Goal: Task Accomplishment & Management: Manage account settings

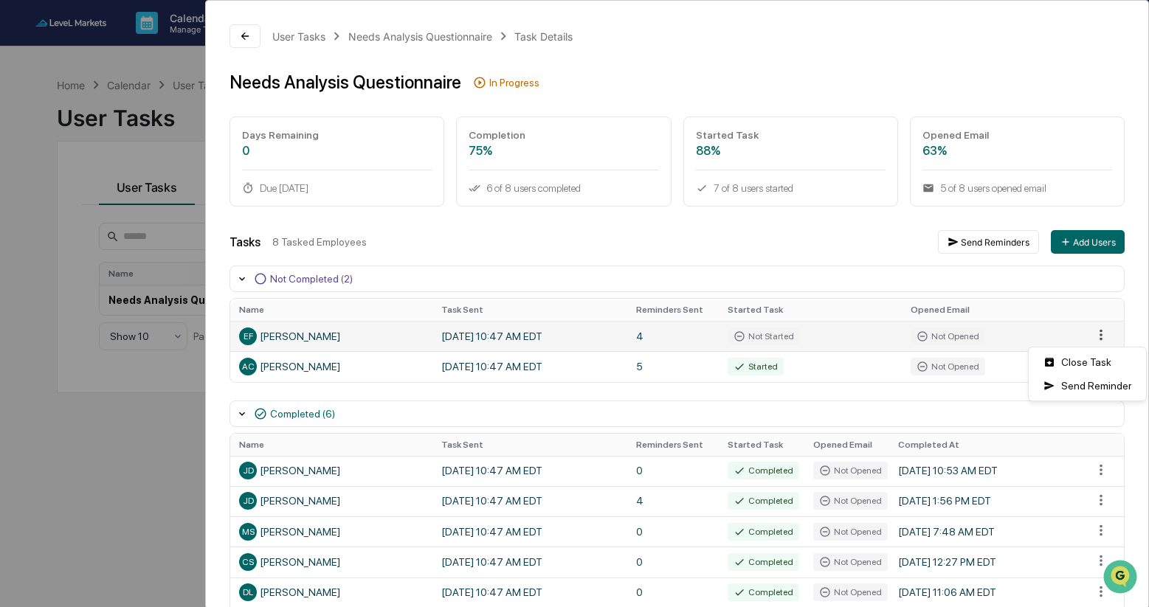
click at [1097, 337] on html "Calendar Manage Tasks Reviews Approval Management Company People, Data, Setting…" at bounding box center [574, 303] width 1149 height 607
click at [1082, 389] on div "Send Reminder" at bounding box center [1086, 386] width 111 height 24
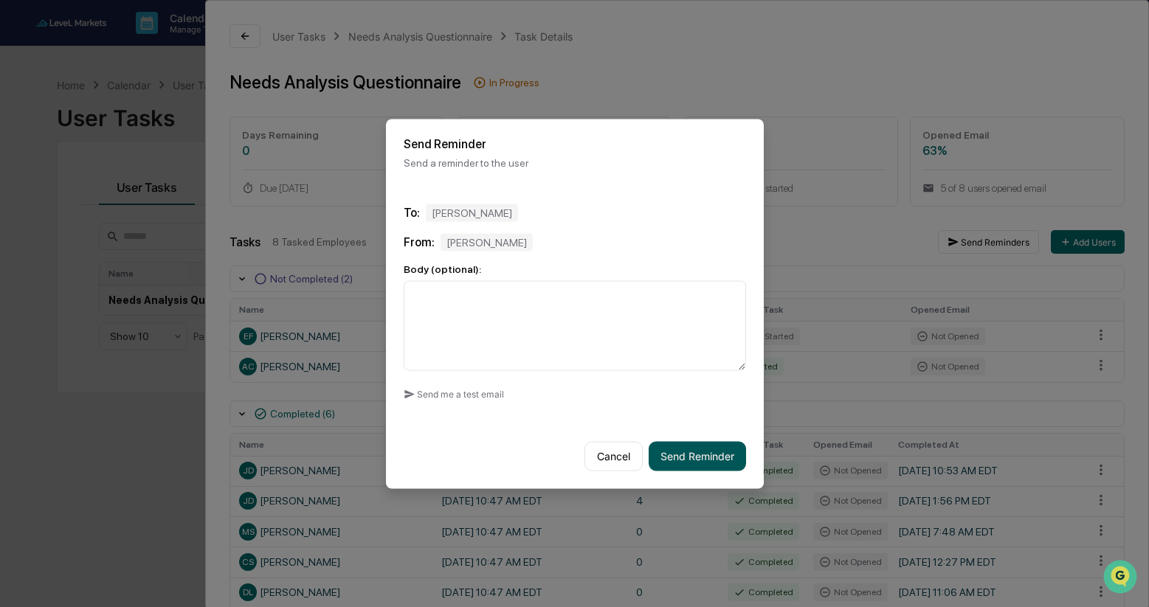
click at [693, 449] on button "Send Reminder" at bounding box center [696, 456] width 97 height 30
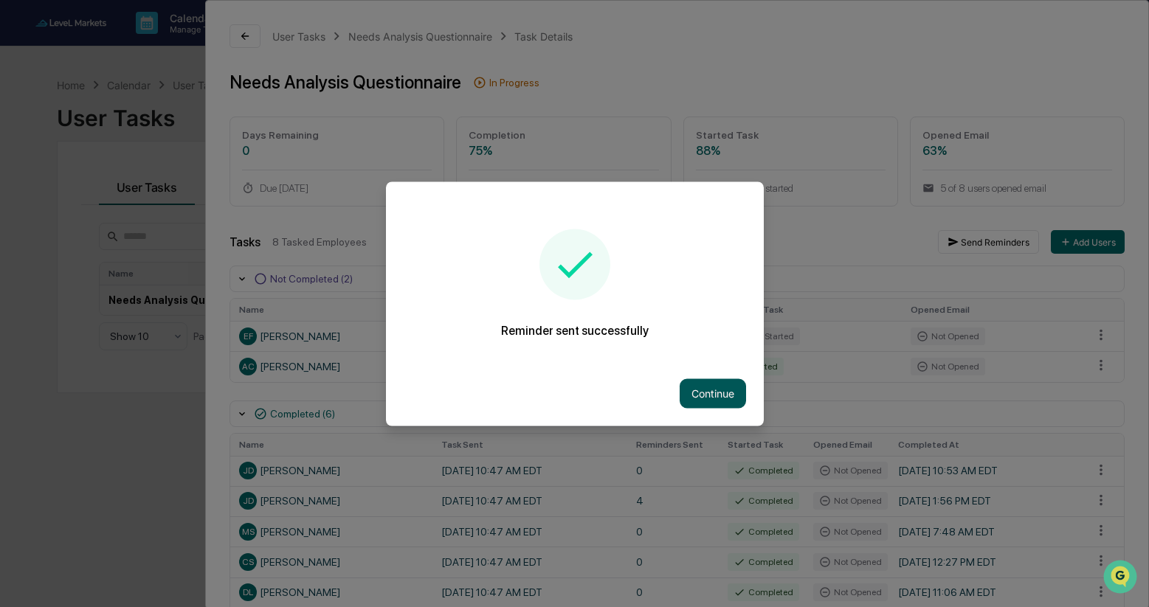
click at [711, 398] on button "Continue" at bounding box center [712, 393] width 66 height 30
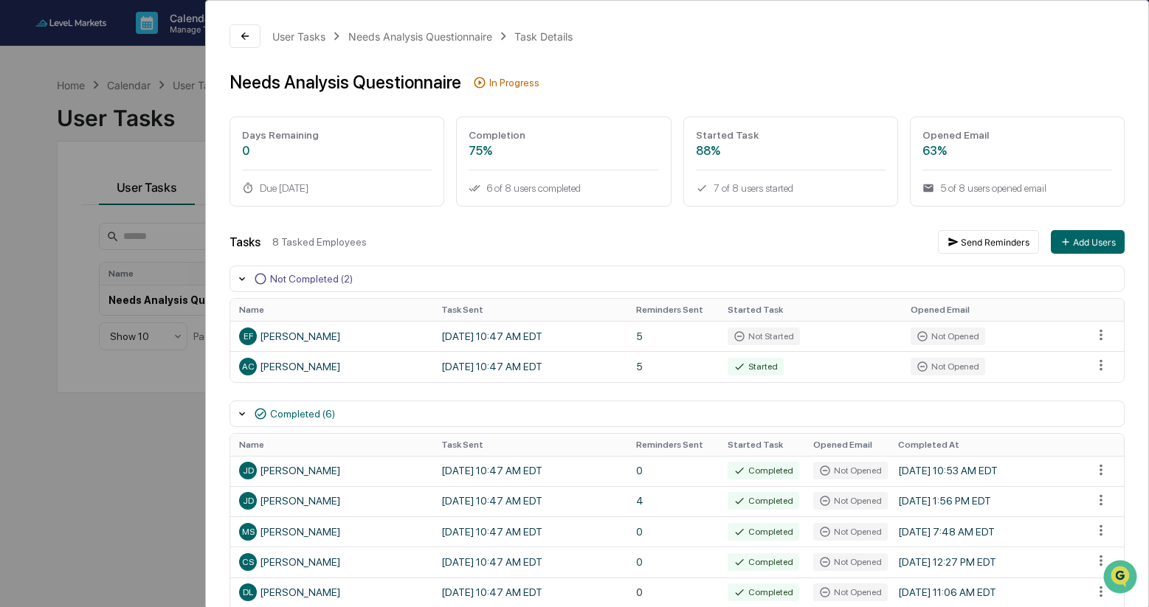
click at [109, 479] on div "User Tasks Needs Analysis Questionnaire Task Details Needs Analysis Questionnai…" at bounding box center [574, 303] width 1149 height 607
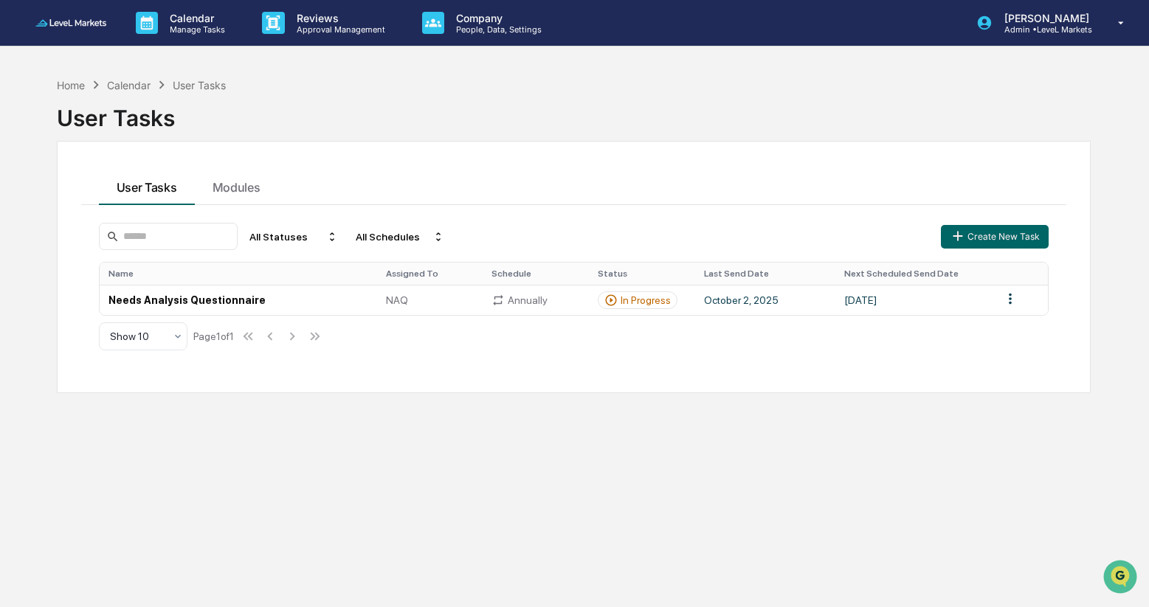
click at [87, 26] on link at bounding box center [79, 23] width 89 height 46
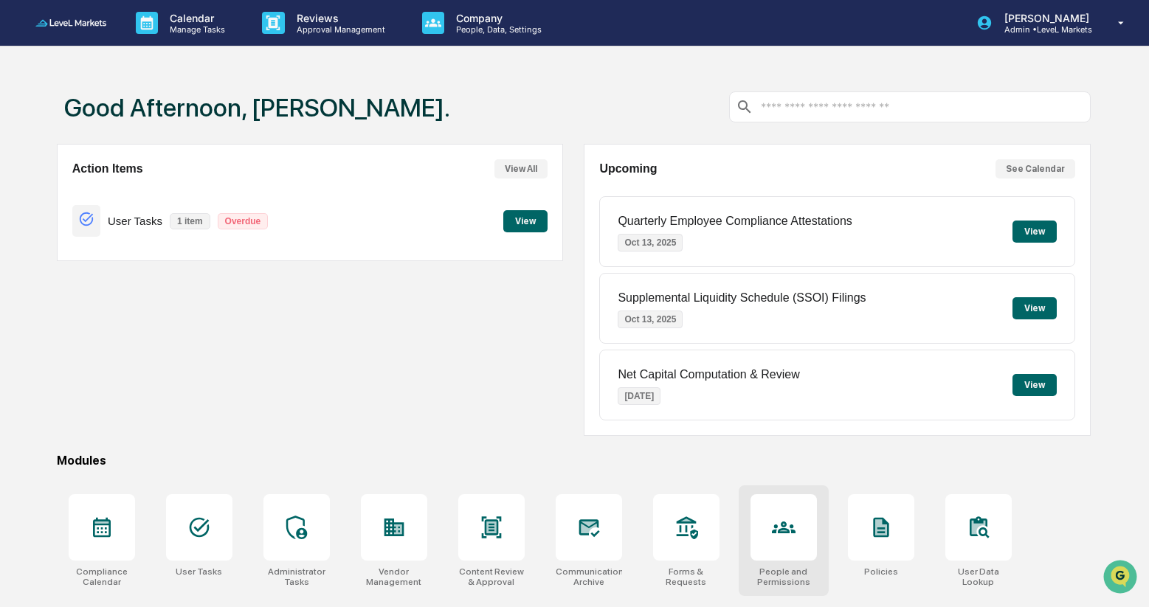
click at [786, 531] on icon at bounding box center [784, 528] width 24 height 12
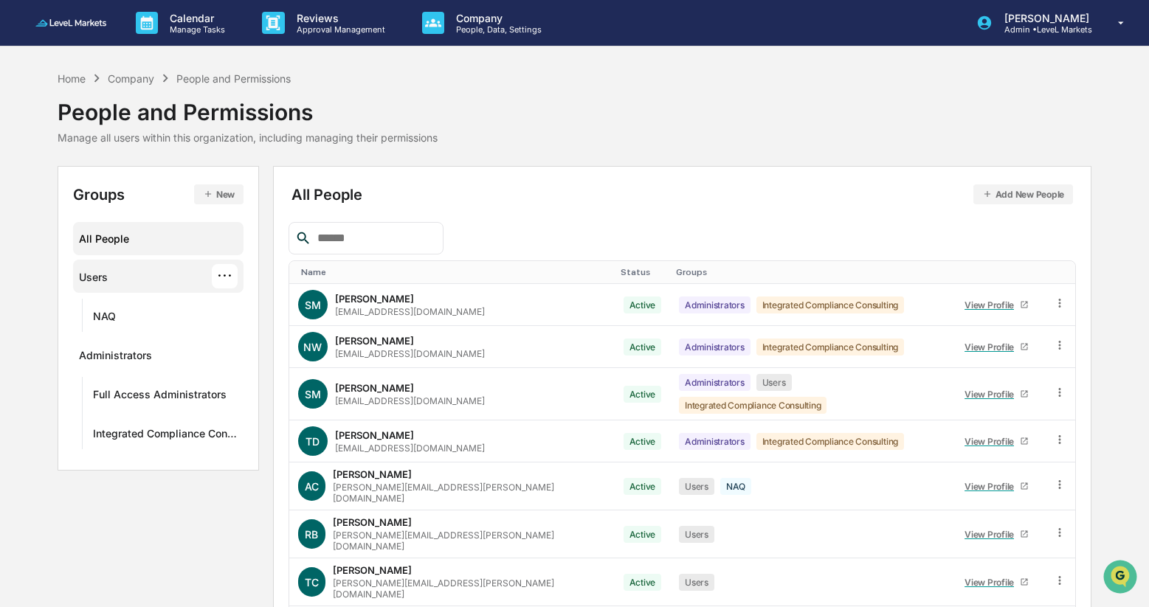
click at [115, 283] on div "Users ···" at bounding box center [158, 276] width 159 height 24
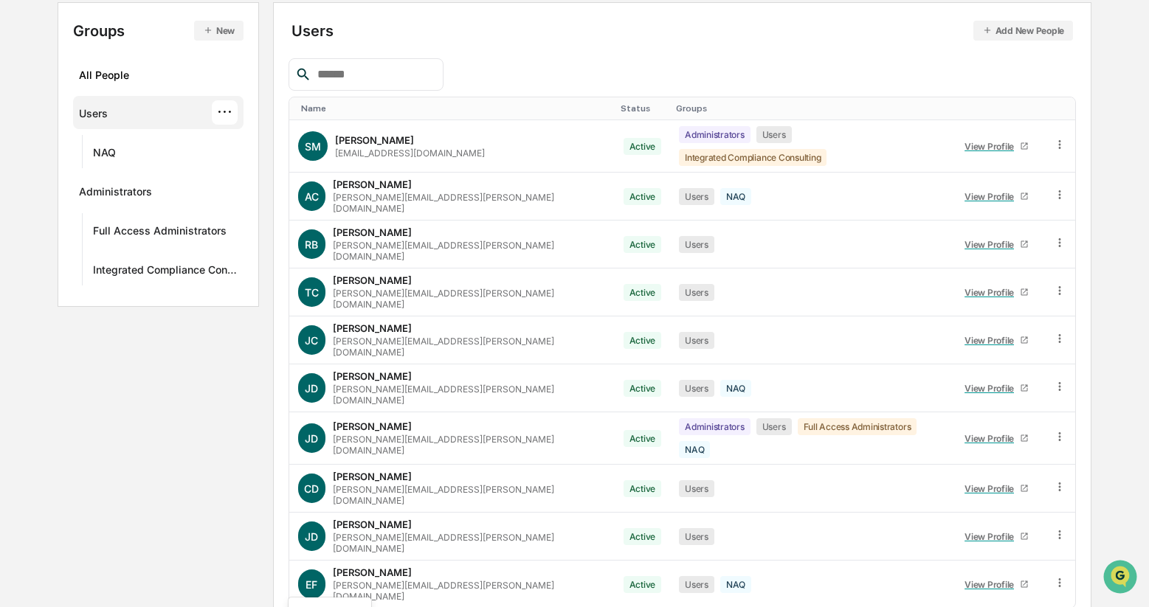
scroll to position [282, 0]
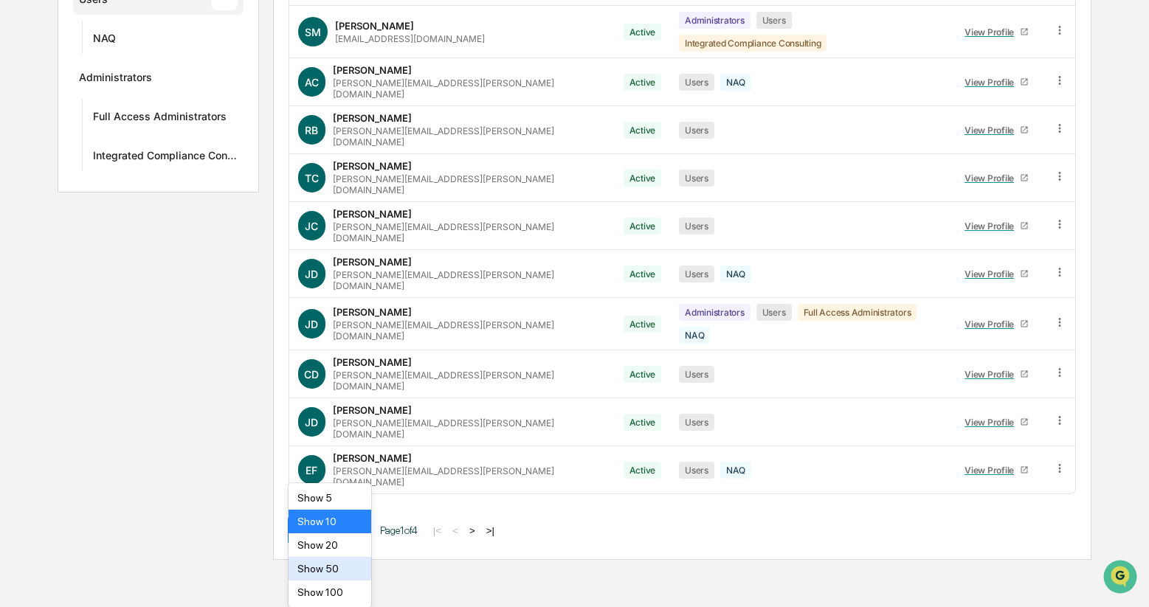
click at [356, 560] on body "Calendar Manage Tasks Reviews Approval Management Company People, Data, Setting…" at bounding box center [574, 141] width 1149 height 838
click at [347, 577] on div "Show 50" at bounding box center [329, 569] width 83 height 24
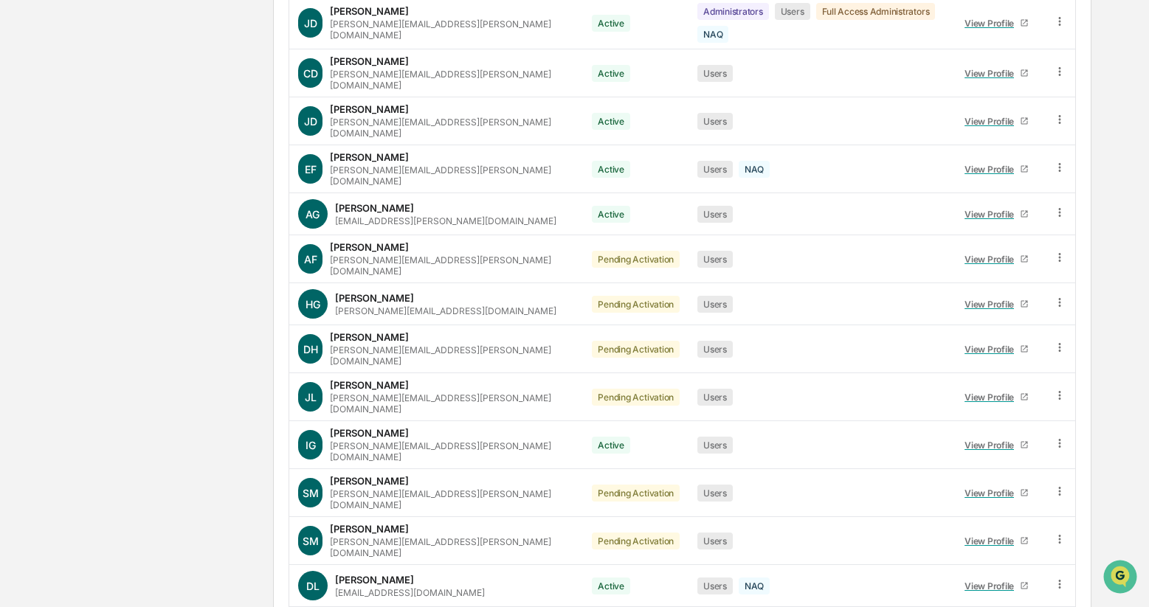
scroll to position [581, 0]
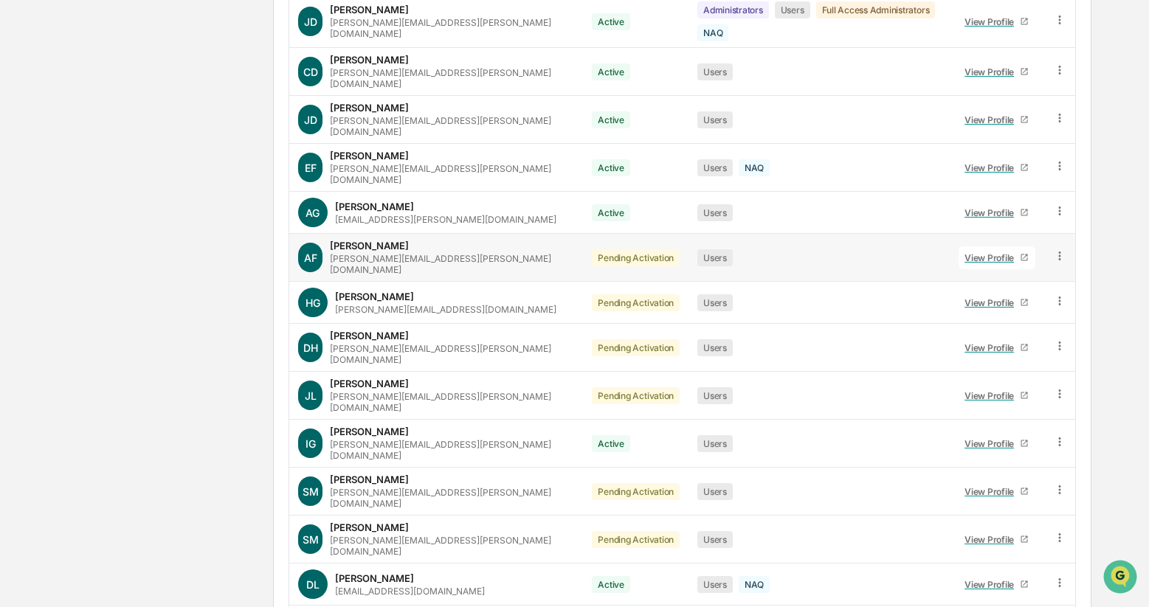
click at [1061, 249] on icon at bounding box center [1060, 256] width 14 height 14
click at [986, 295] on div "Change Status" at bounding box center [991, 310] width 151 height 30
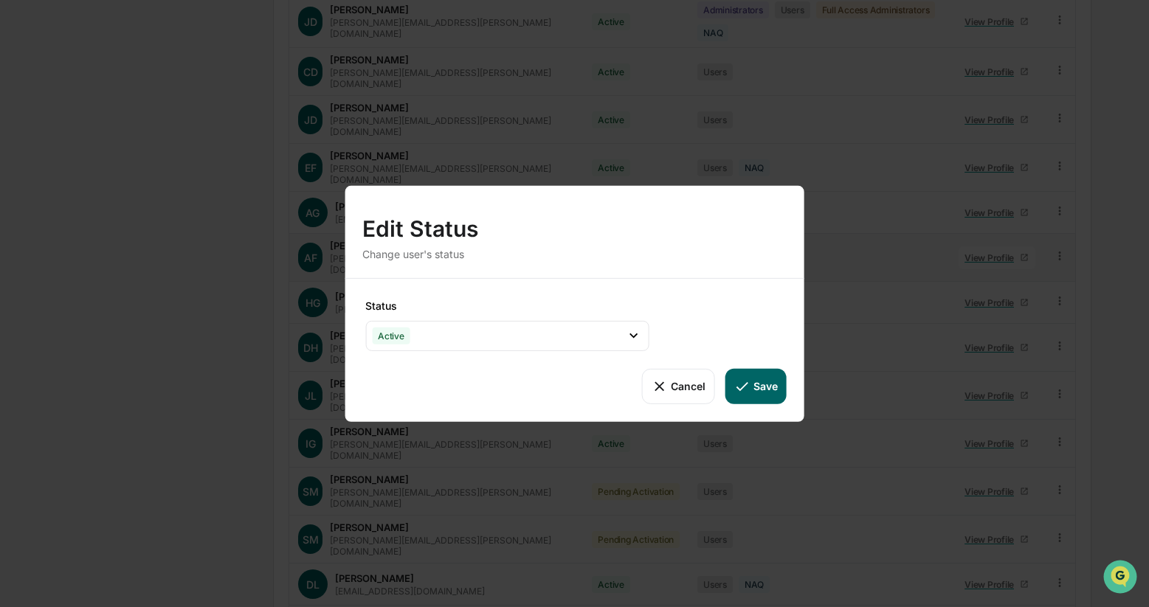
click at [743, 396] on button "Save" at bounding box center [755, 385] width 61 height 35
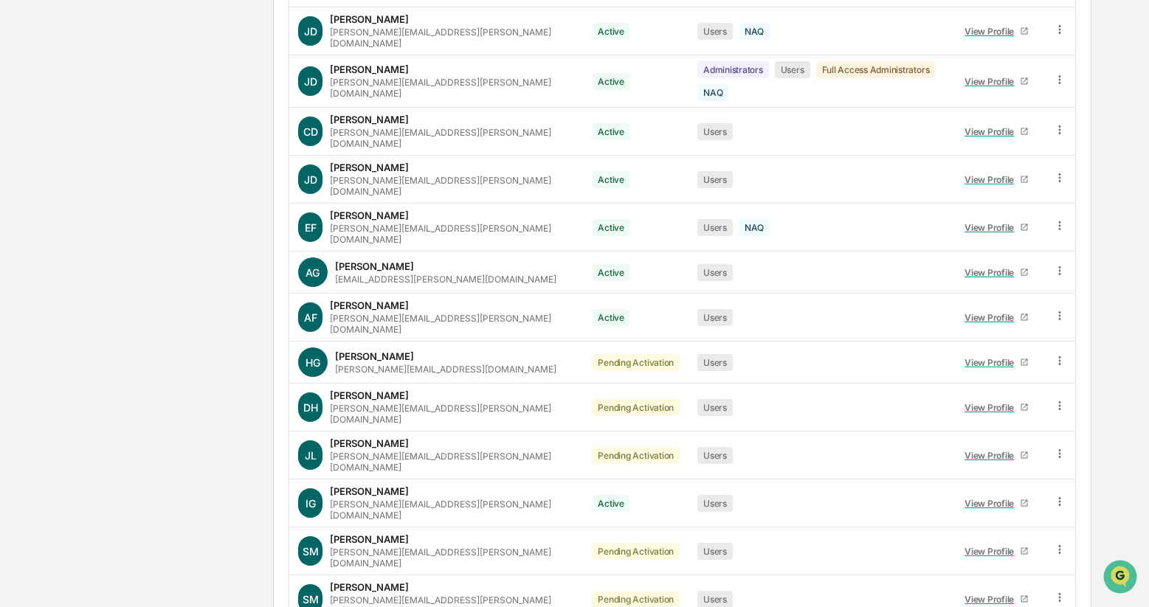
scroll to position [522, 0]
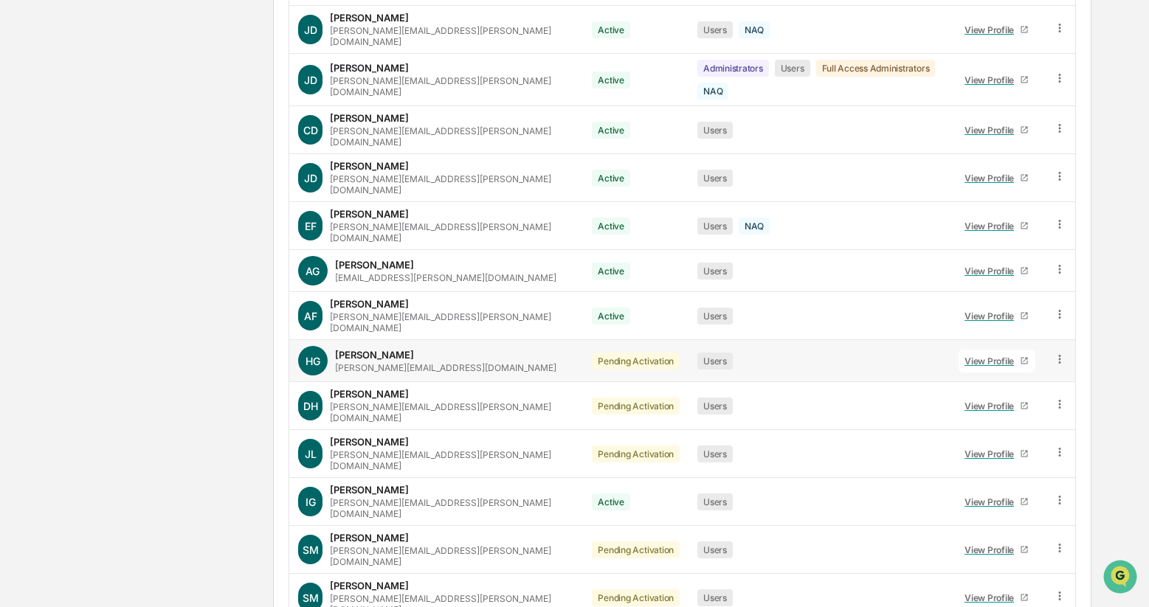
click at [1056, 353] on icon at bounding box center [1060, 360] width 14 height 14
click at [980, 404] on div "Change Status" at bounding box center [990, 413] width 127 height 18
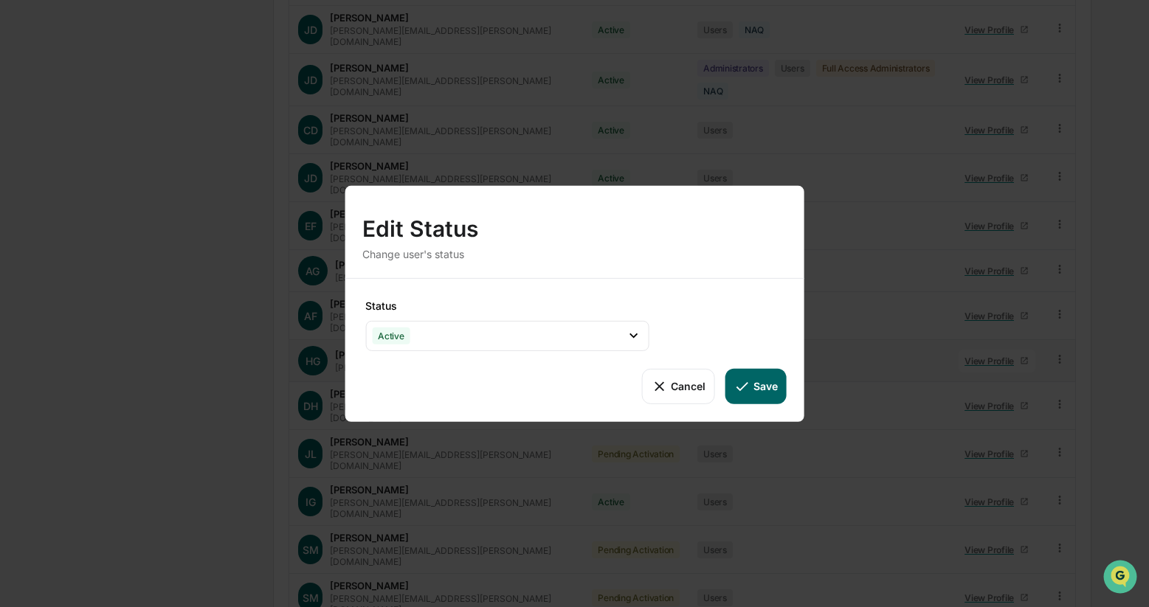
click at [747, 378] on icon at bounding box center [742, 386] width 16 height 16
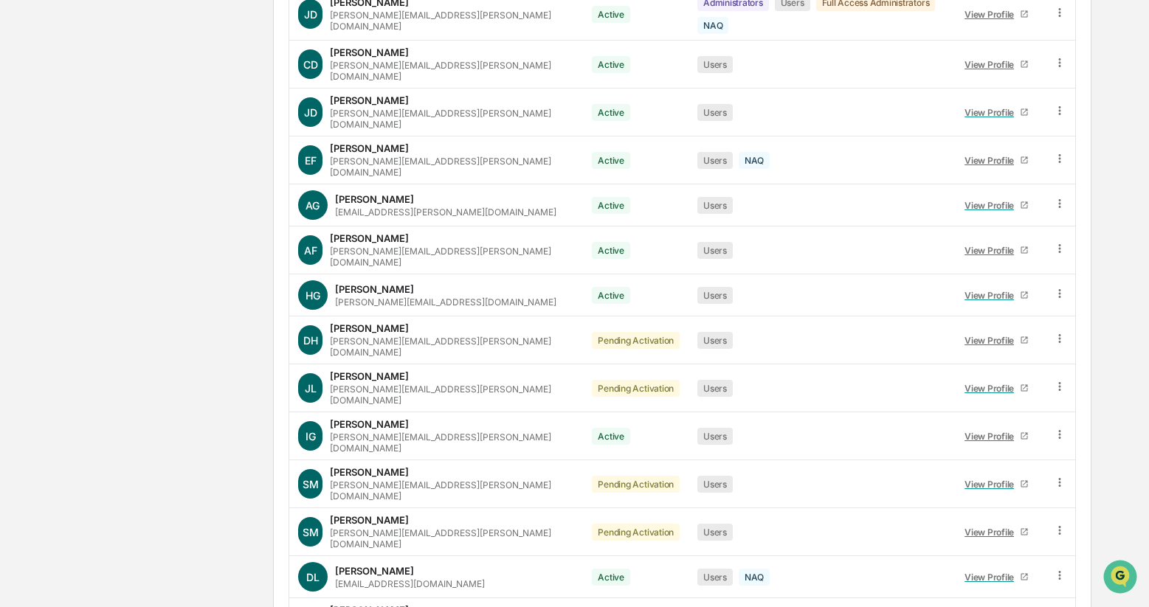
scroll to position [592, 0]
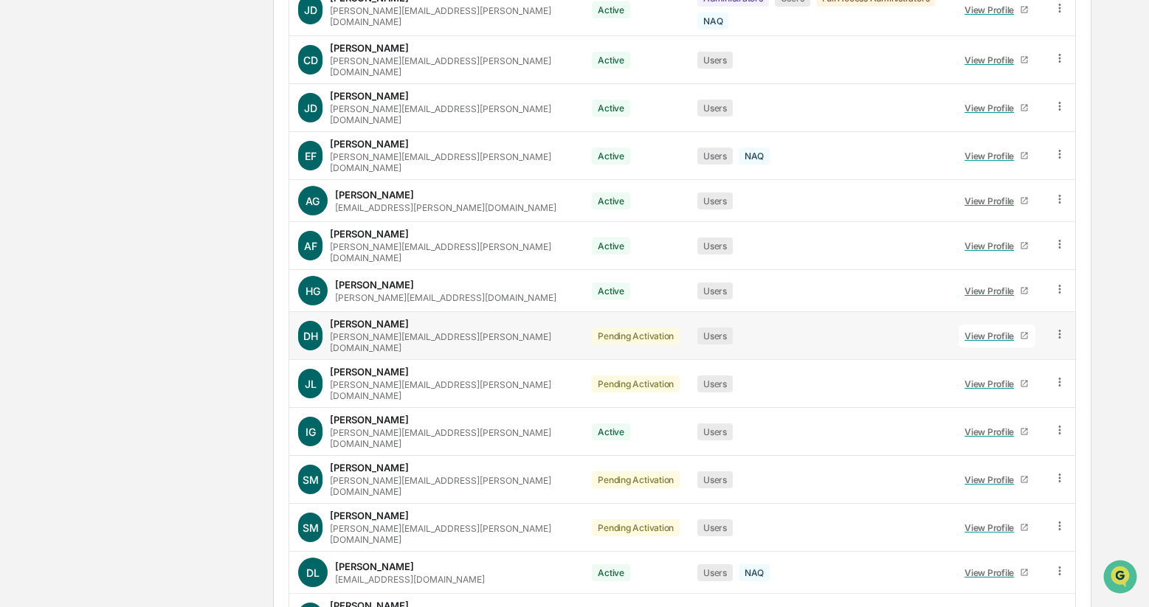
click at [1059, 328] on icon at bounding box center [1060, 335] width 14 height 14
click at [1028, 379] on div "Change Status" at bounding box center [990, 388] width 127 height 18
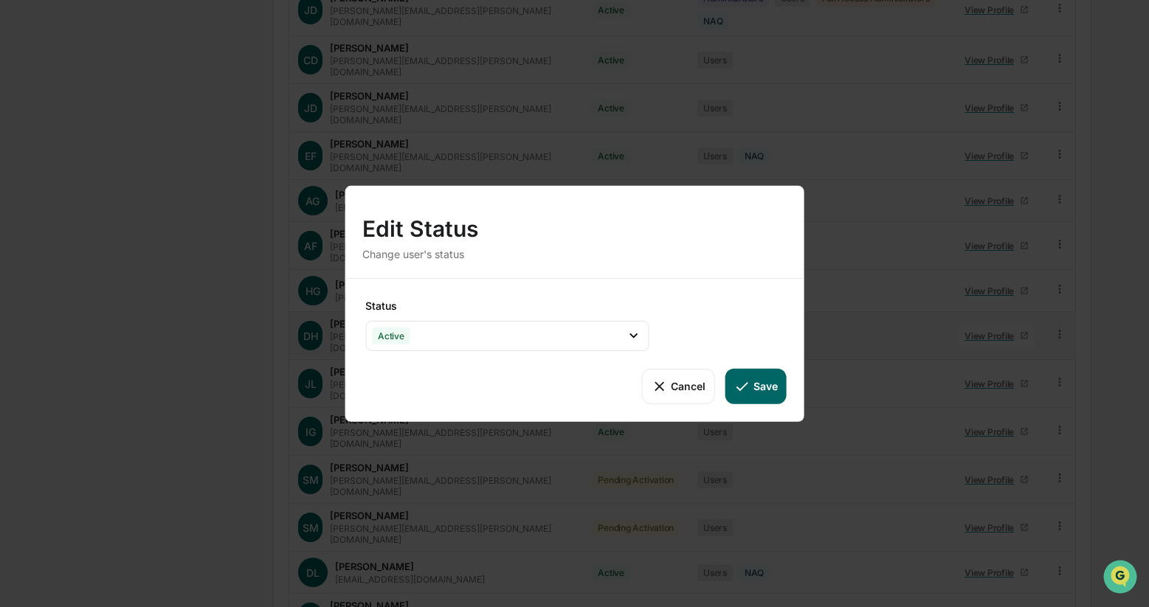
click at [753, 384] on button "Save" at bounding box center [755, 385] width 61 height 35
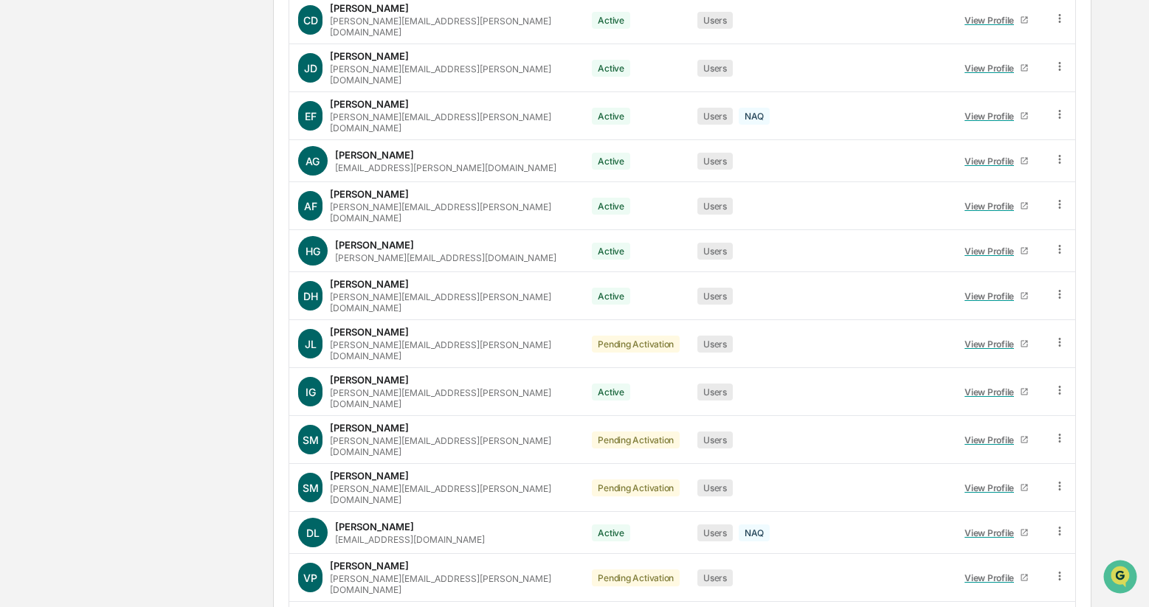
scroll to position [720, 0]
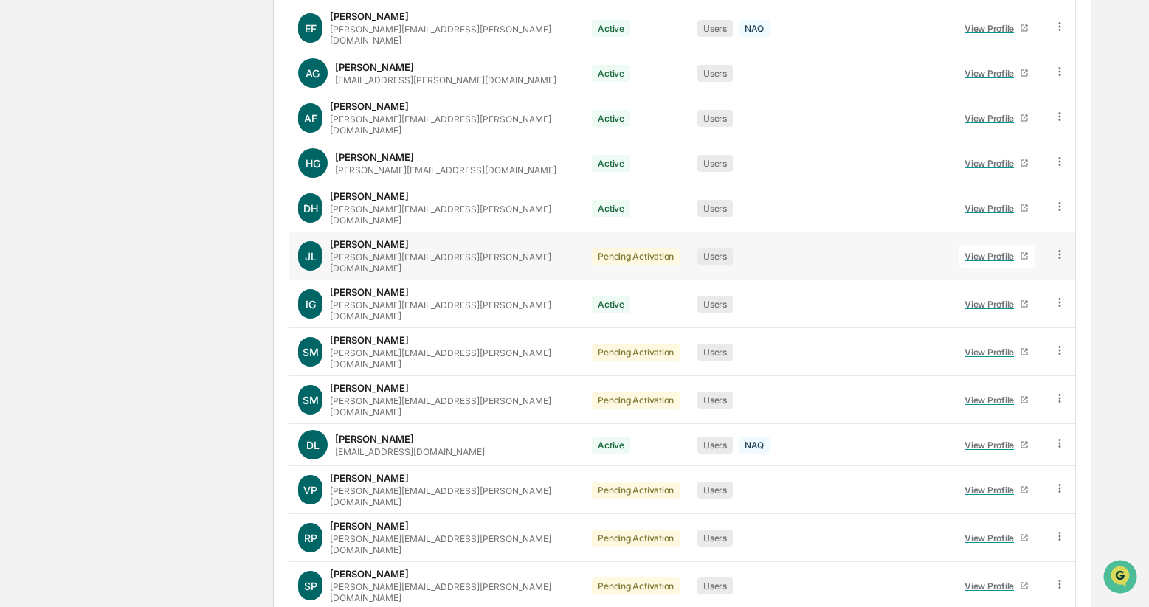
click at [1059, 248] on icon at bounding box center [1060, 255] width 14 height 14
click at [1009, 300] on div "Change Status" at bounding box center [990, 309] width 127 height 18
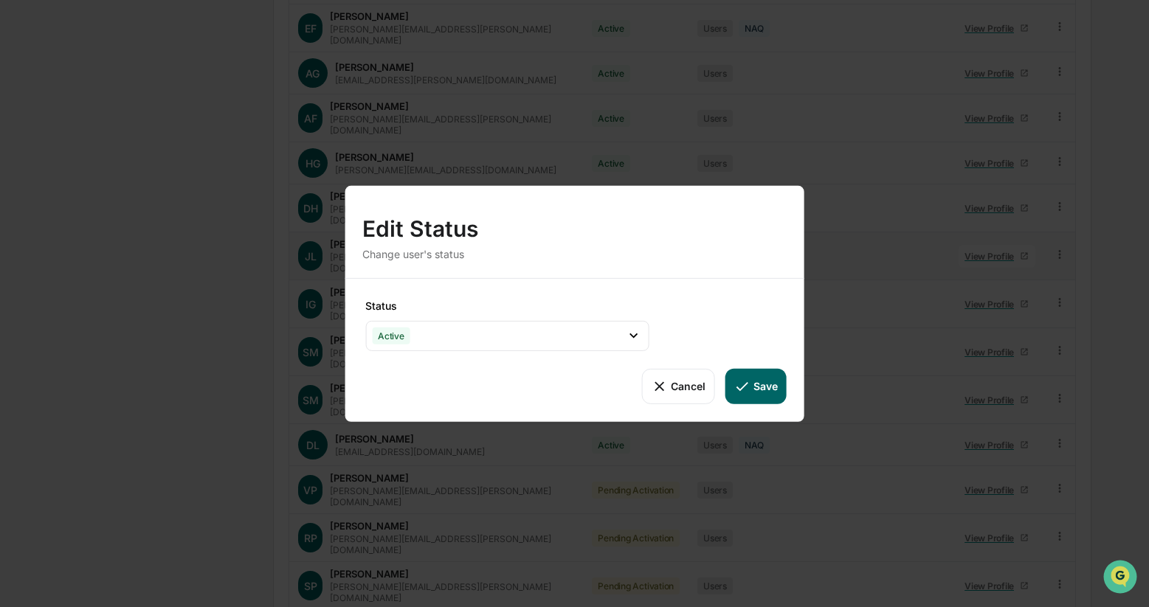
click at [758, 389] on button "Save" at bounding box center [755, 385] width 61 height 35
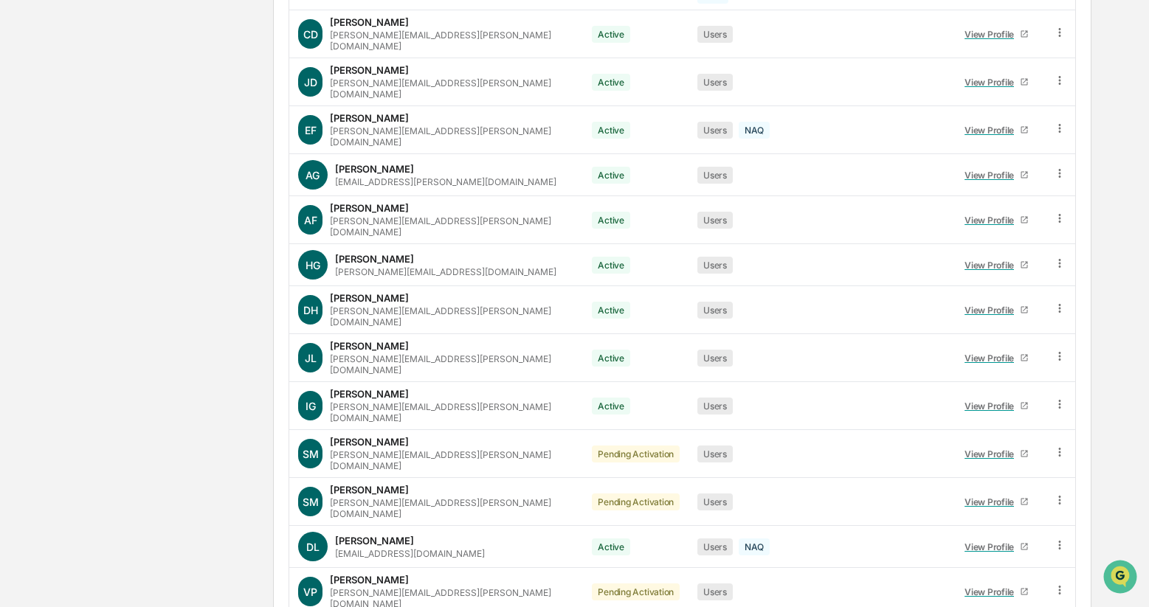
scroll to position [620, 0]
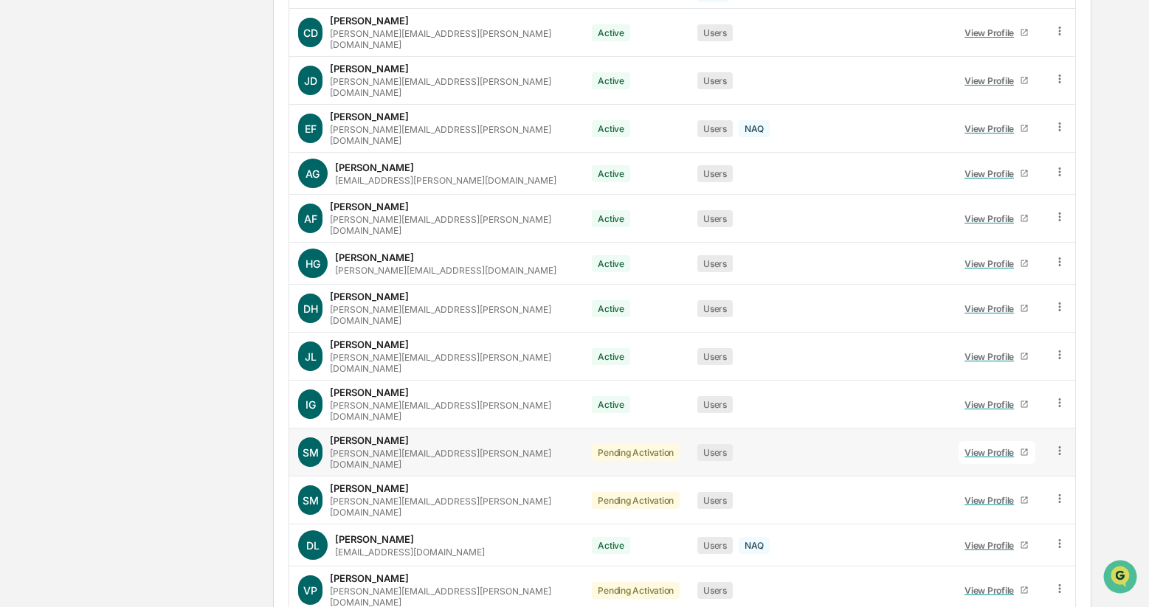
click at [1058, 446] on icon at bounding box center [1059, 450] width 2 height 9
click at [1007, 496] on div "Change Status" at bounding box center [990, 505] width 127 height 18
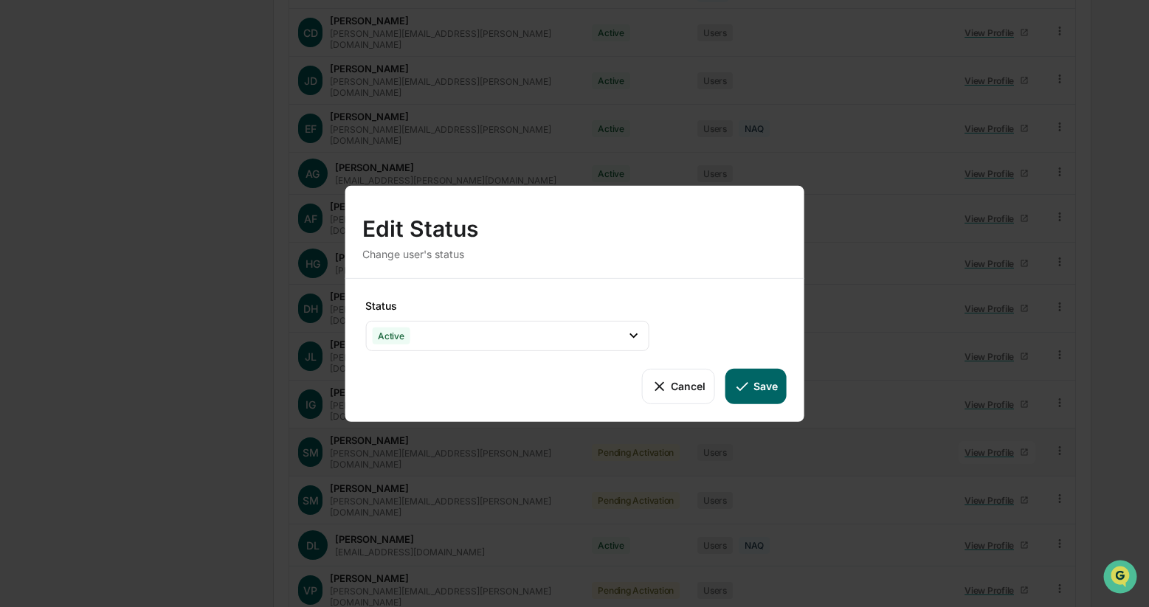
click at [758, 391] on button "Save" at bounding box center [755, 385] width 61 height 35
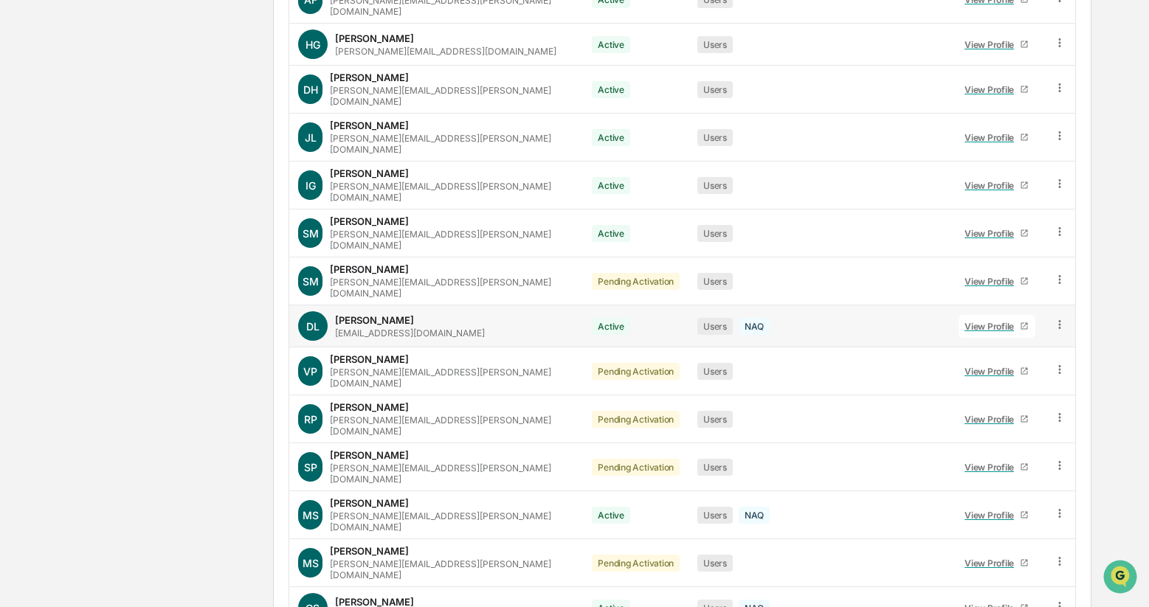
scroll to position [848, 0]
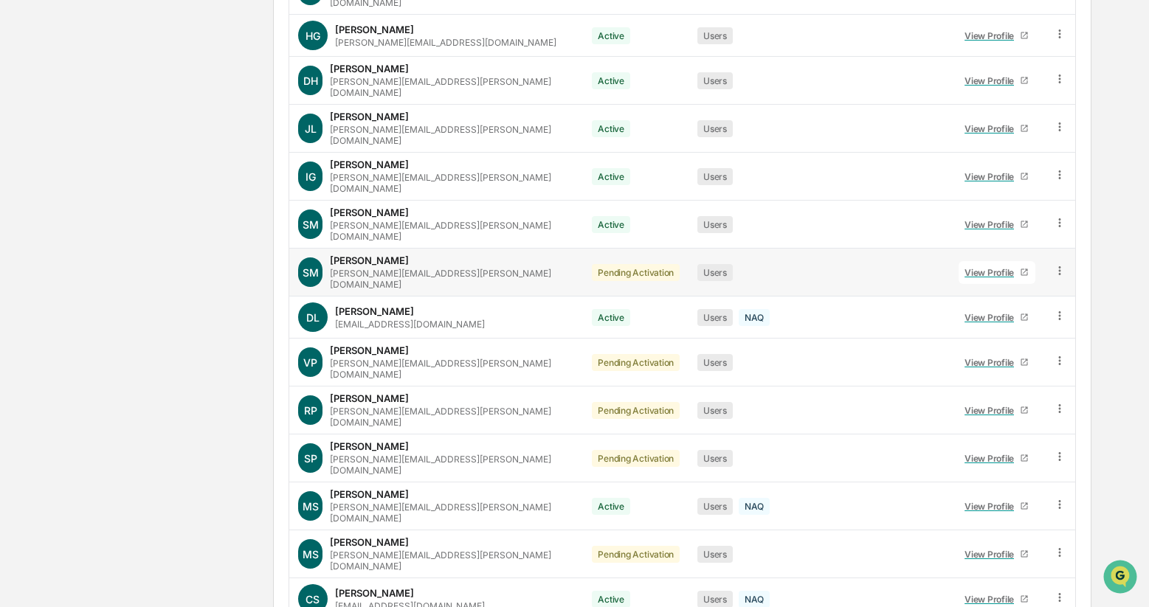
click at [1058, 264] on icon at bounding box center [1060, 271] width 14 height 14
click at [983, 316] on div "Change Status" at bounding box center [990, 325] width 127 height 18
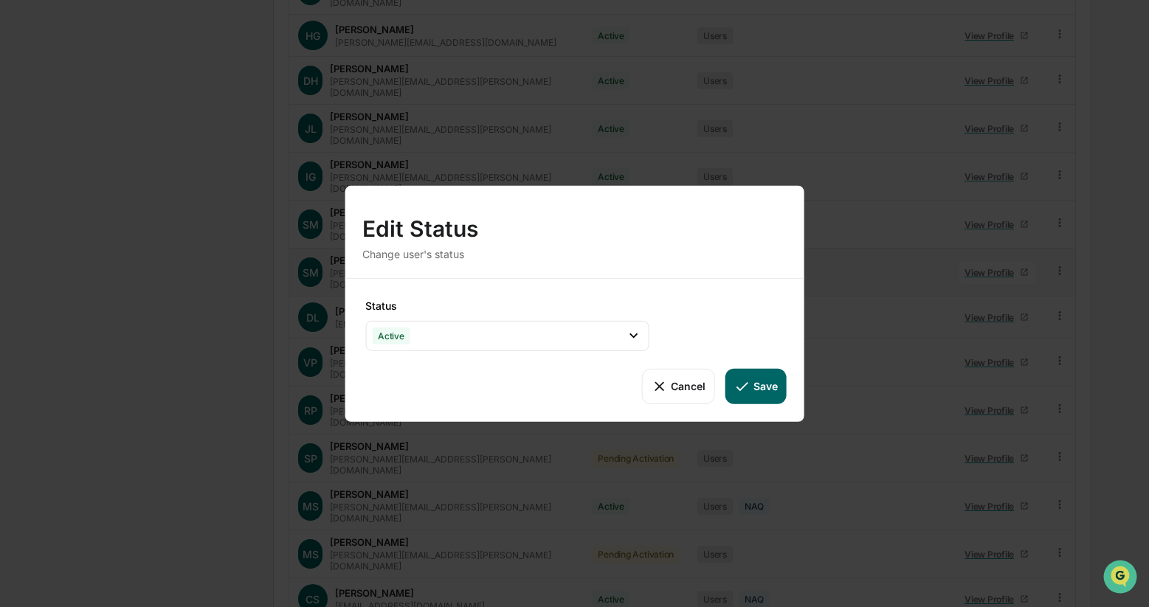
click at [756, 385] on button "Save" at bounding box center [755, 385] width 61 height 35
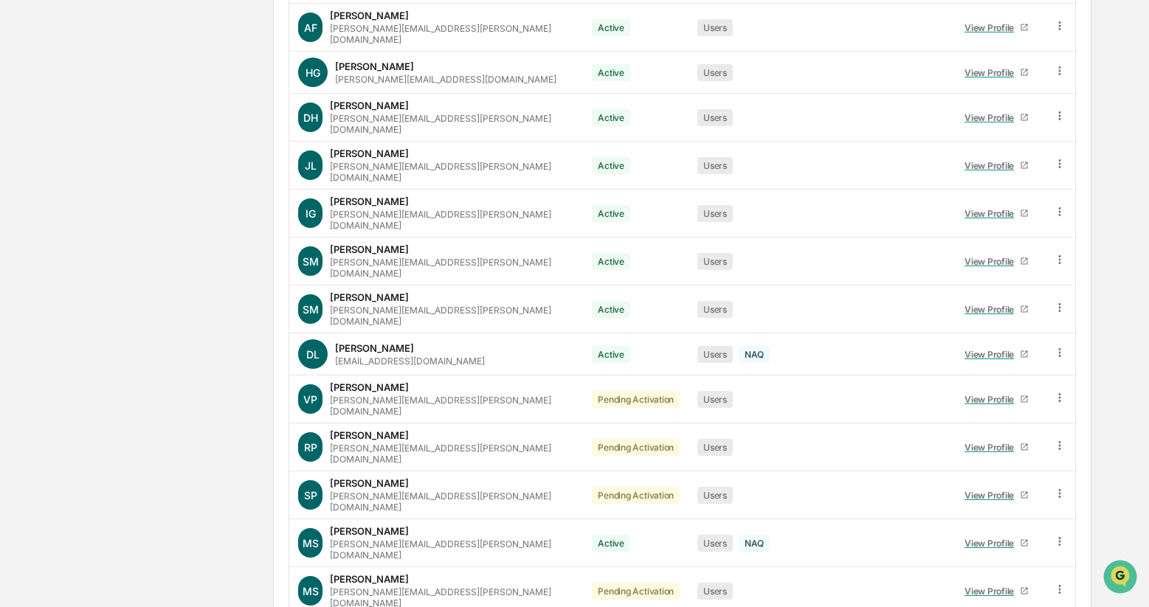
scroll to position [812, 0]
click at [1057, 390] on icon at bounding box center [1060, 397] width 14 height 14
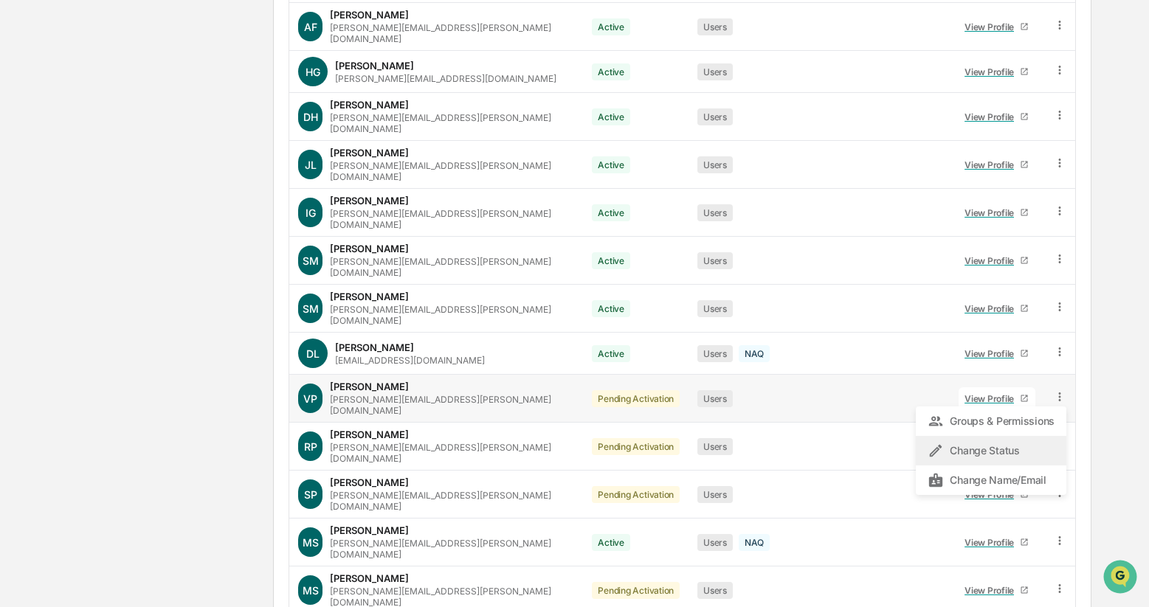
click at [972, 442] on div "Change Status" at bounding box center [990, 451] width 127 height 18
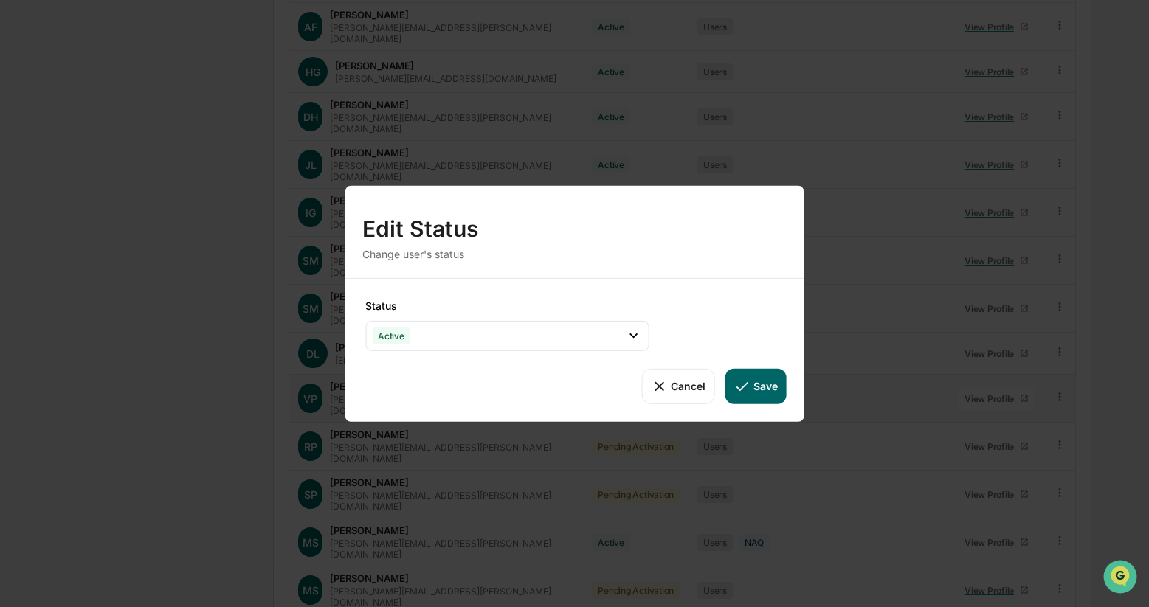
click at [749, 386] on icon at bounding box center [742, 386] width 16 height 16
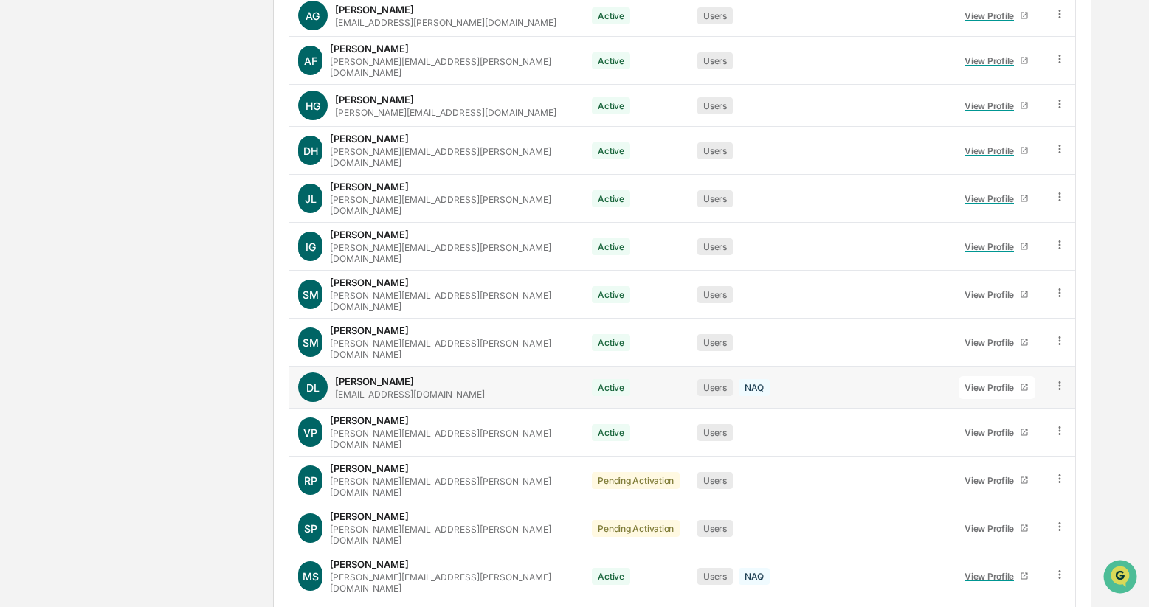
scroll to position [779, 0]
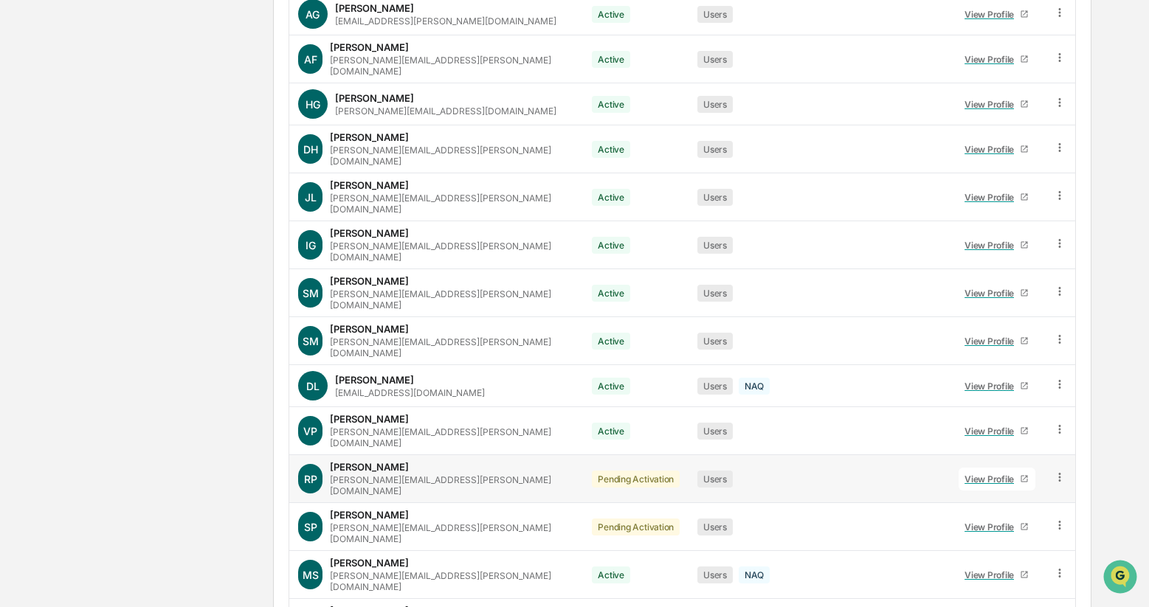
click at [1056, 471] on icon at bounding box center [1060, 478] width 14 height 14
click at [1005, 522] on div "Change Status" at bounding box center [990, 531] width 127 height 18
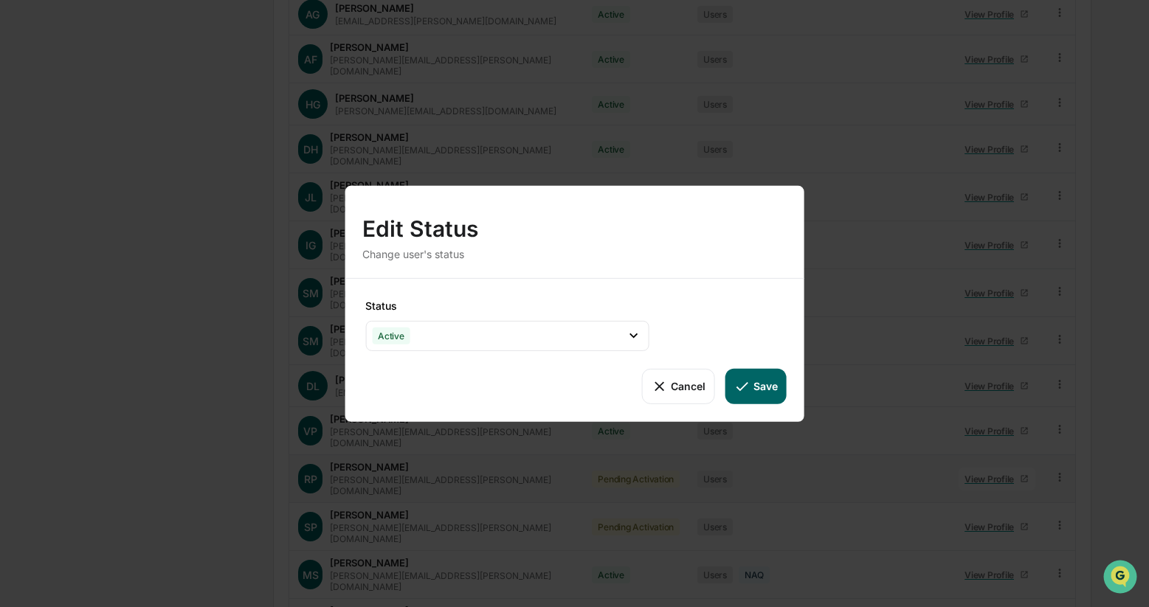
click at [753, 383] on button "Save" at bounding box center [755, 385] width 61 height 35
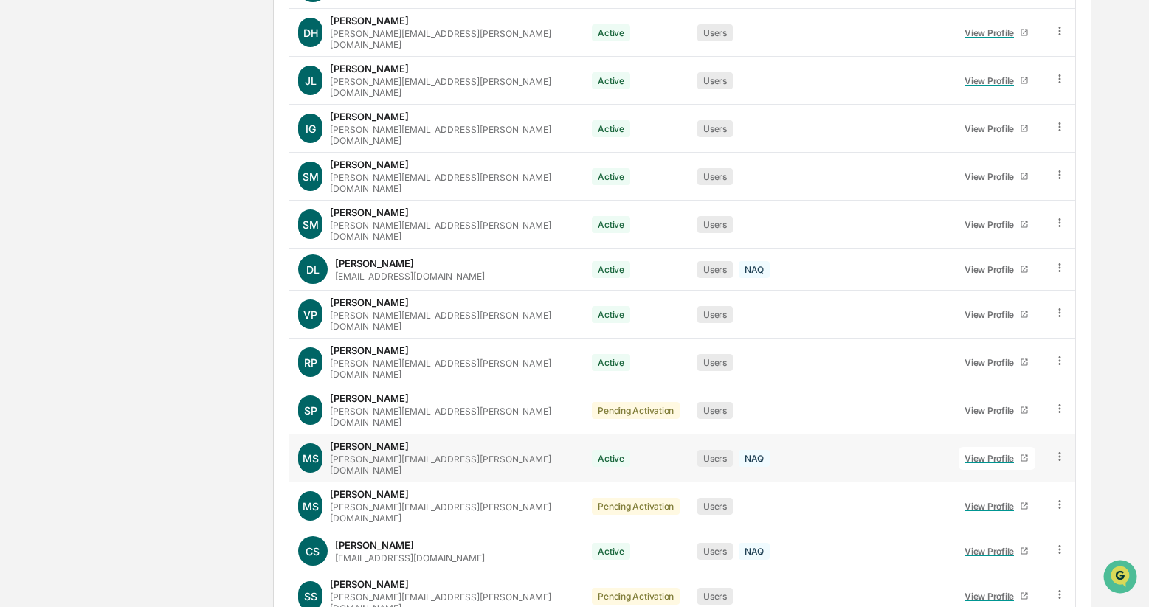
scroll to position [899, 0]
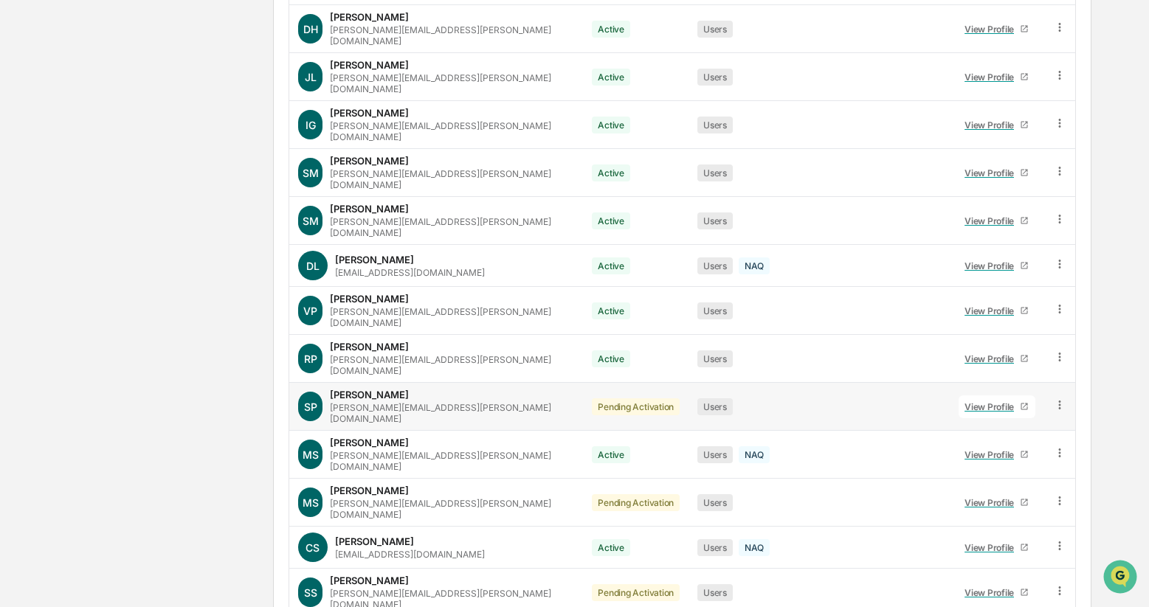
click at [1058, 401] on icon at bounding box center [1059, 405] width 2 height 9
click at [1005, 450] on div "Change Status" at bounding box center [990, 459] width 127 height 18
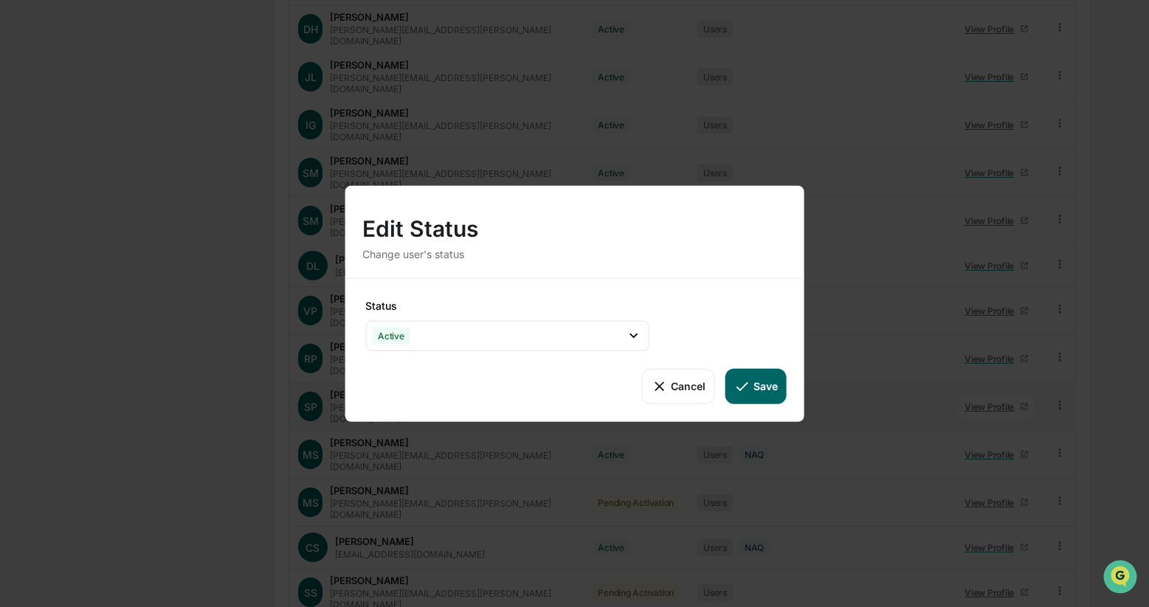
click at [750, 390] on button "Save" at bounding box center [755, 385] width 61 height 35
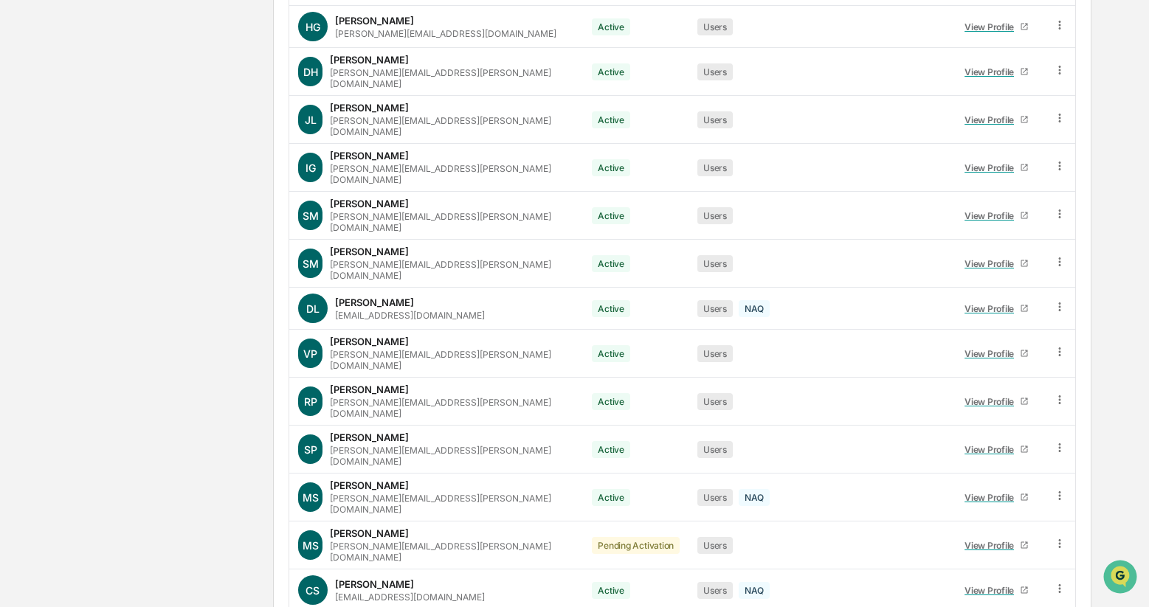
scroll to position [865, 0]
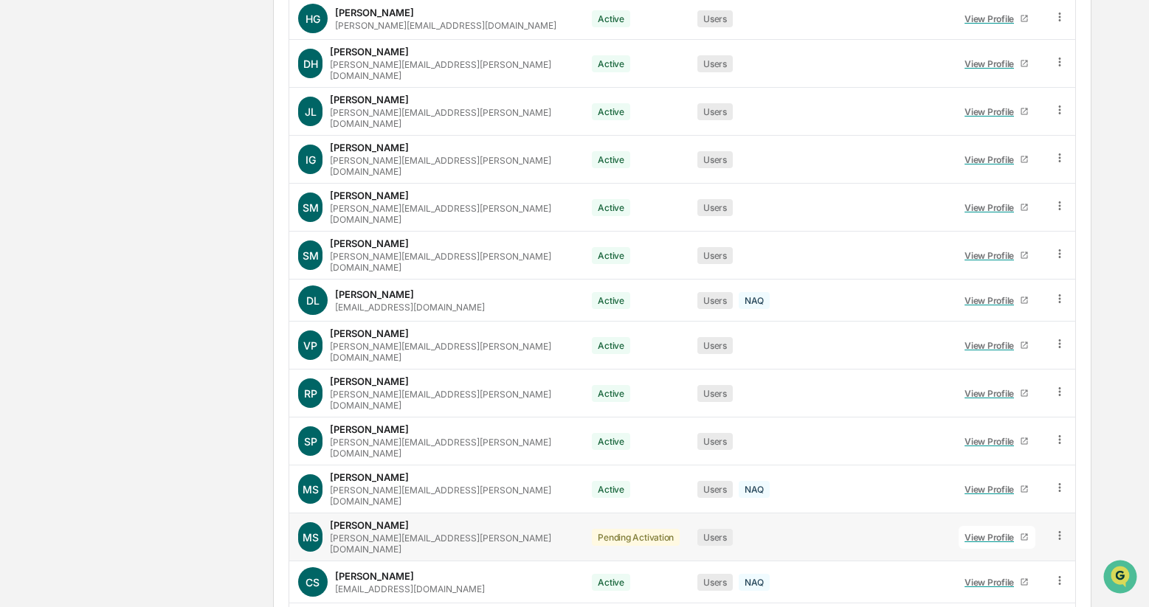
click at [1058, 531] on icon at bounding box center [1059, 535] width 2 height 9
click at [1005, 581] on div "Change Status" at bounding box center [990, 590] width 127 height 18
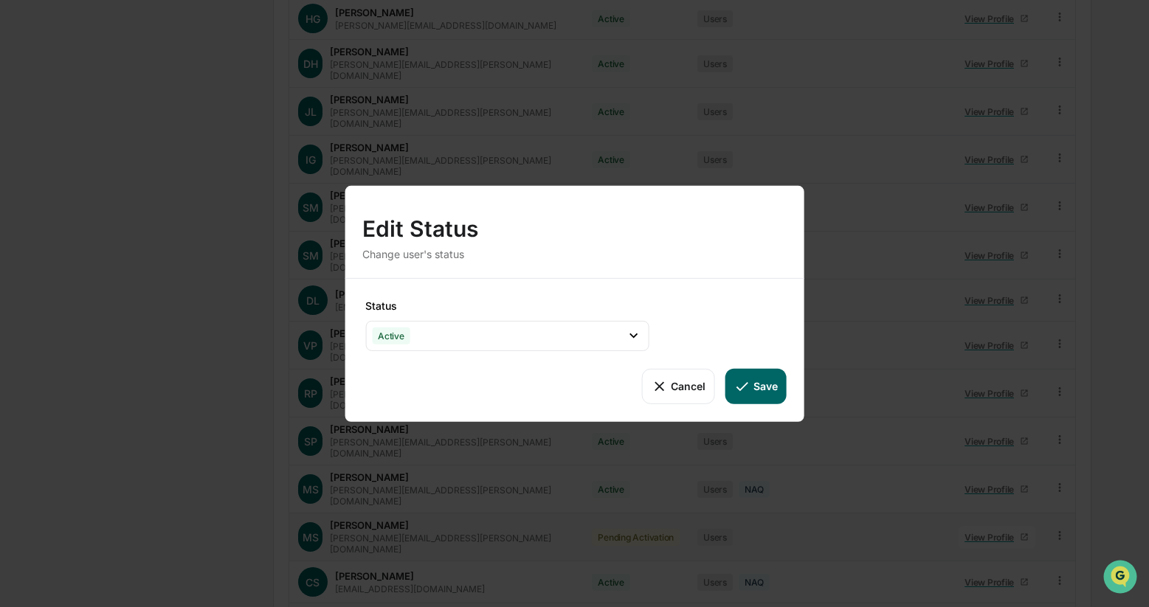
click at [760, 398] on button "Save" at bounding box center [755, 385] width 61 height 35
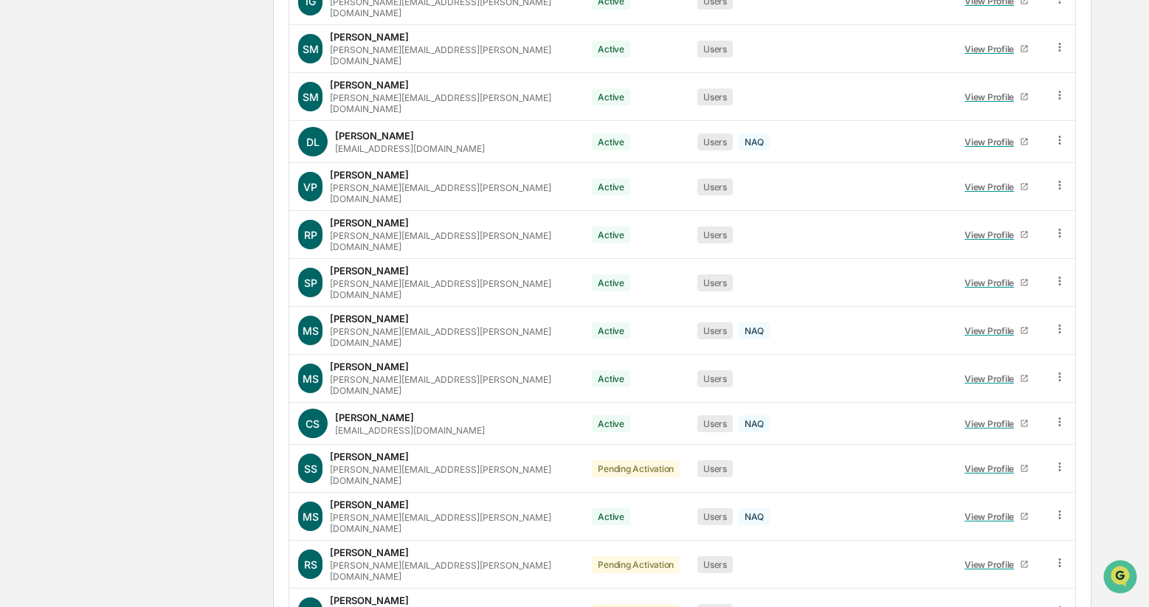
scroll to position [1033, 0]
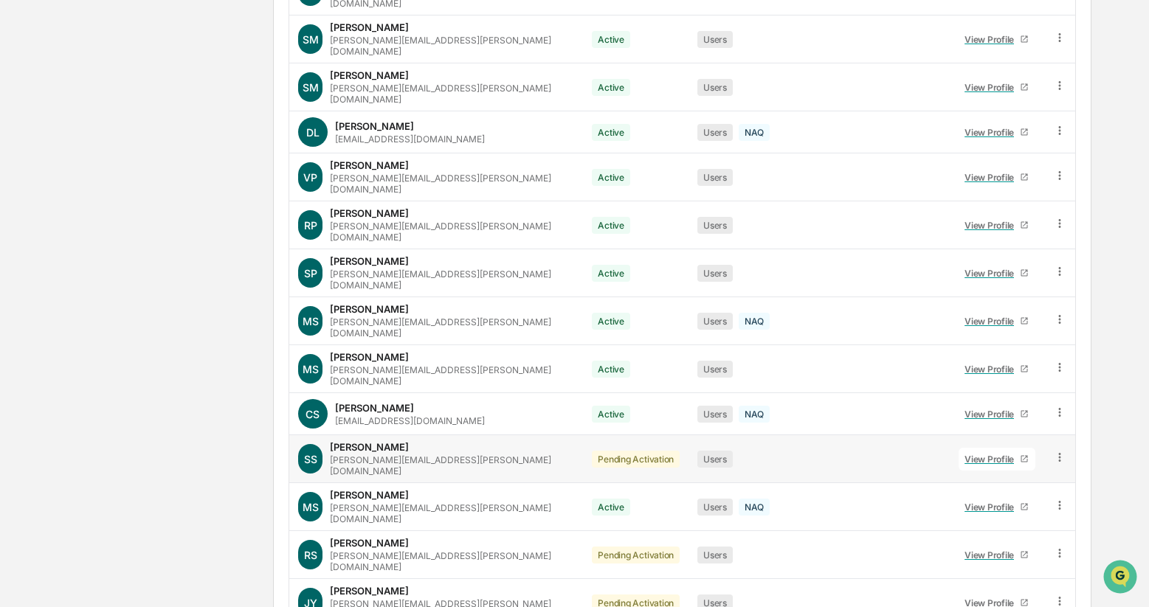
click at [1054, 451] on icon at bounding box center [1060, 458] width 14 height 14
click at [997, 502] on div "Change Status" at bounding box center [990, 511] width 127 height 18
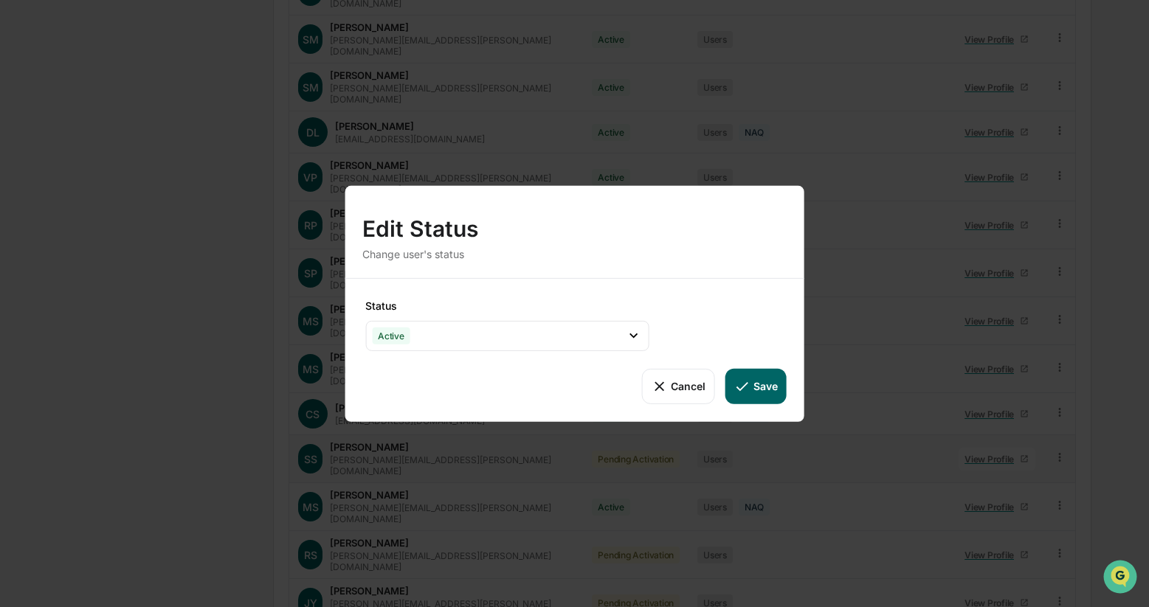
click at [753, 383] on button "Save" at bounding box center [755, 385] width 61 height 35
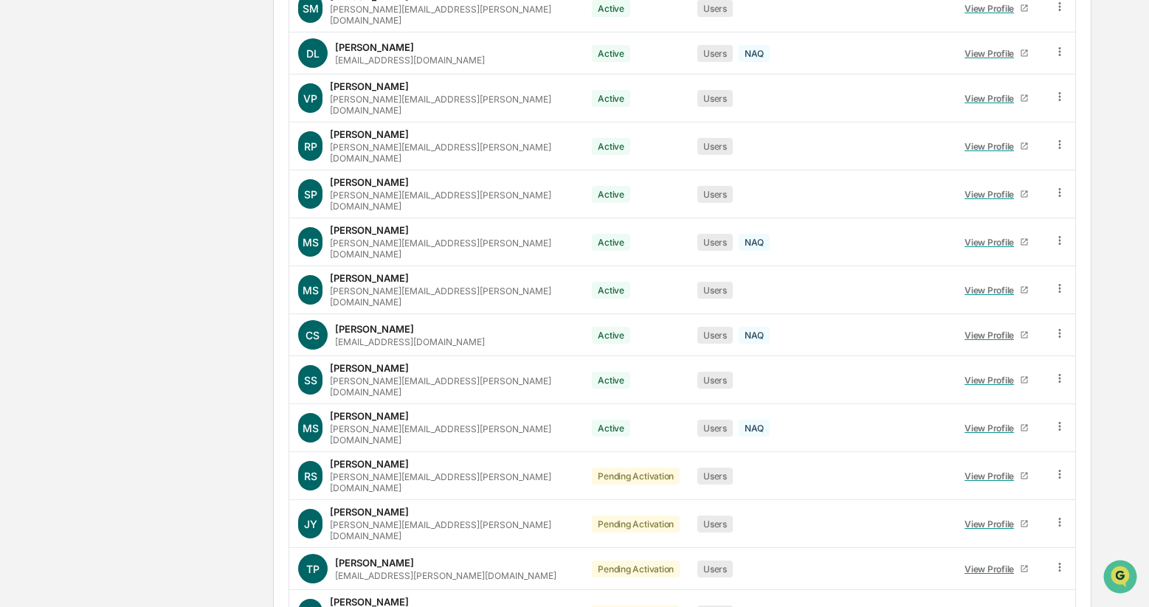
scroll to position [1131, 0]
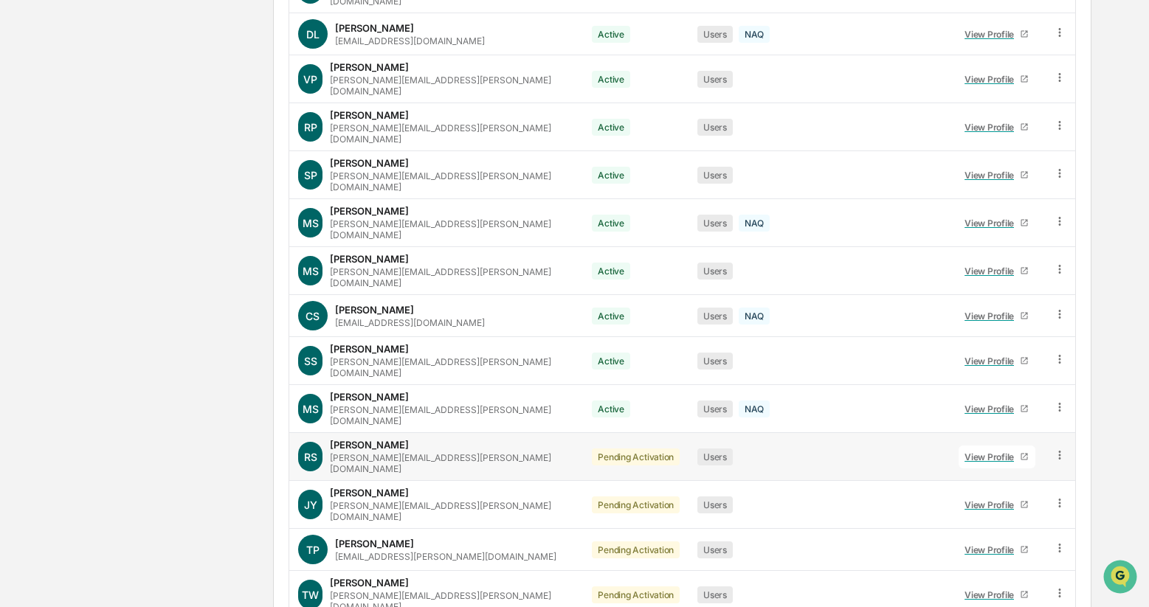
click at [1060, 449] on icon at bounding box center [1060, 456] width 14 height 14
click at [995, 500] on div "Change Status" at bounding box center [990, 509] width 127 height 18
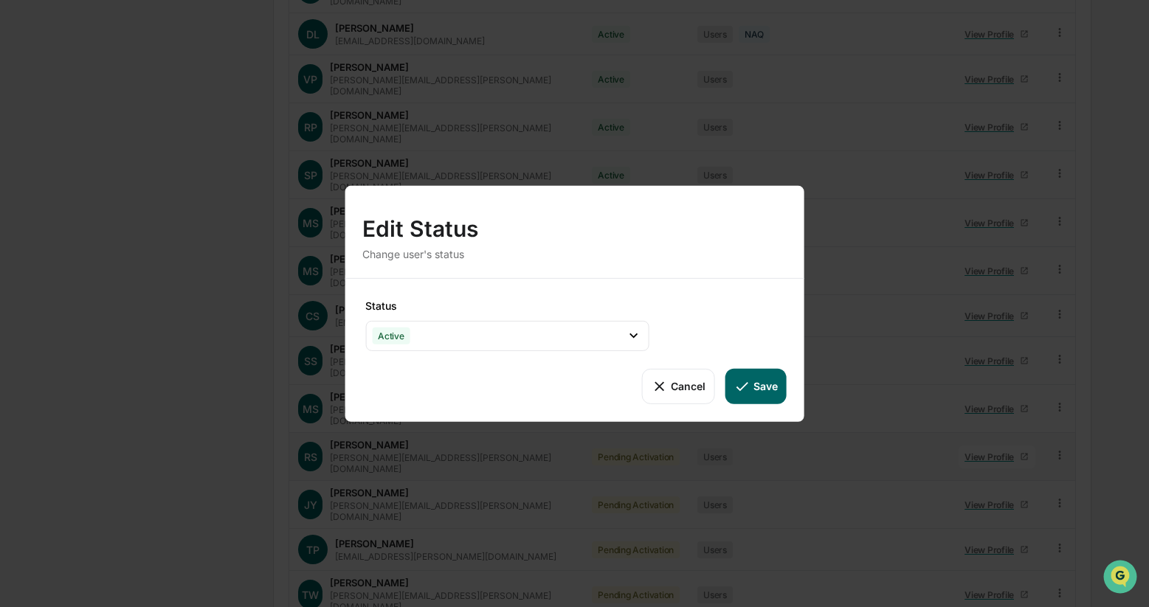
click at [766, 384] on button "Save" at bounding box center [755, 385] width 61 height 35
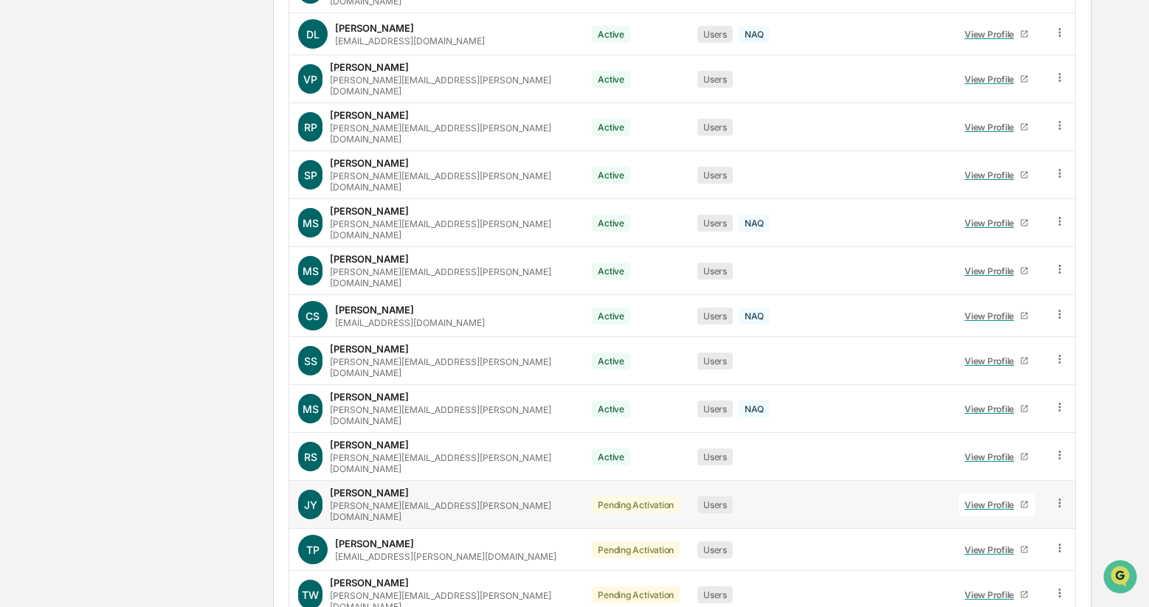
click at [1065, 481] on td at bounding box center [1060, 505] width 32 height 48
click at [1058, 499] on icon at bounding box center [1059, 503] width 2 height 9
click at [1011, 548] on div "Change Status" at bounding box center [990, 557] width 127 height 18
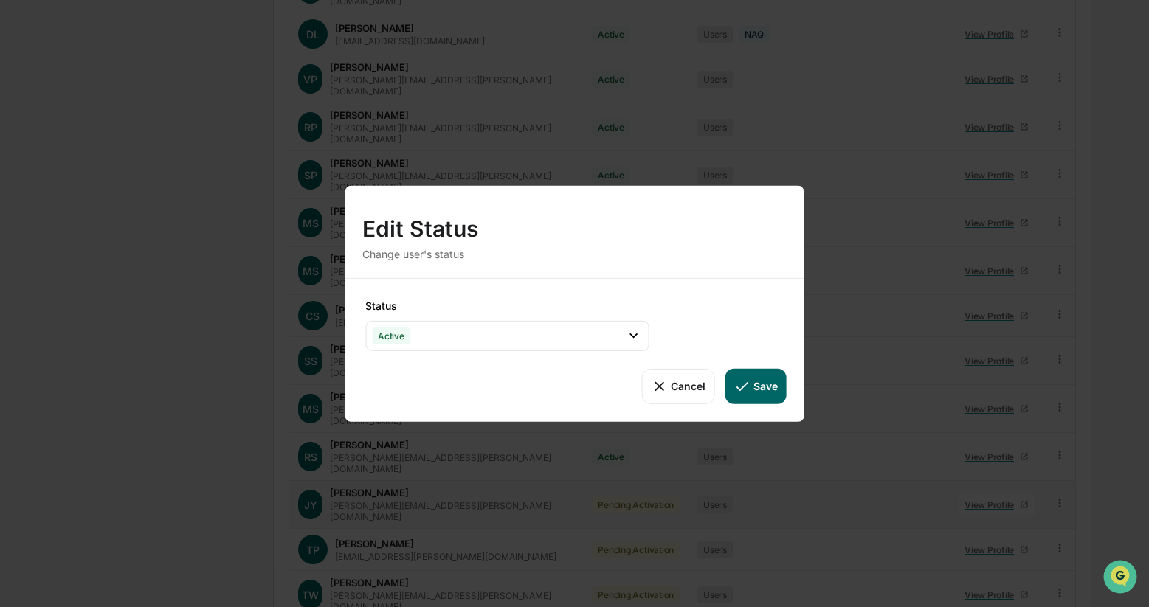
click at [766, 384] on button "Save" at bounding box center [755, 385] width 61 height 35
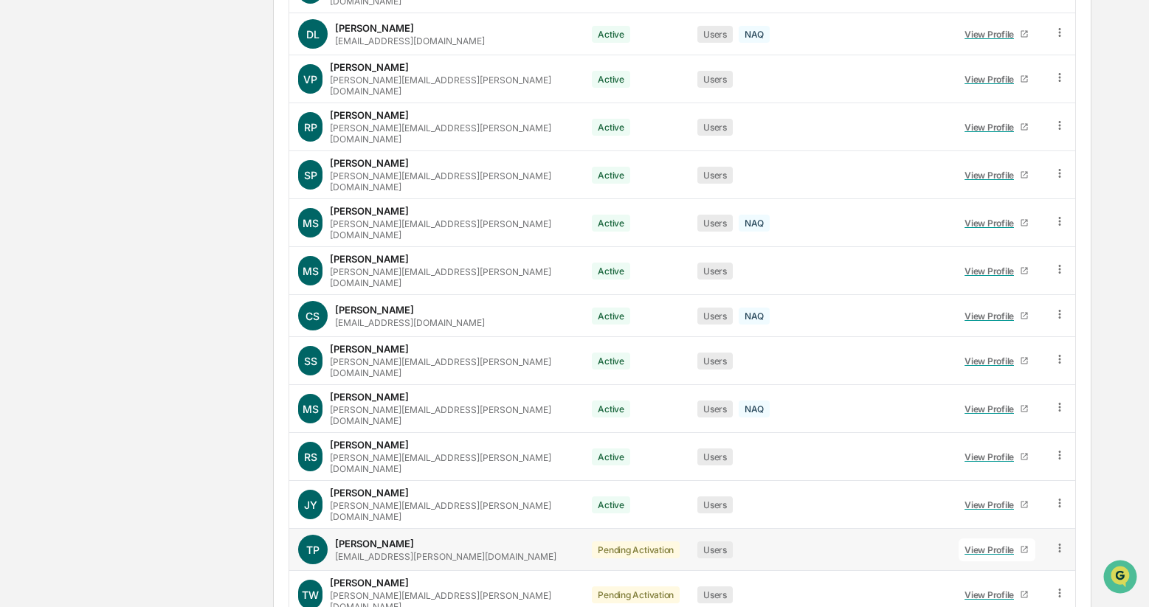
click at [1058, 544] on icon at bounding box center [1059, 548] width 2 height 9
click at [1011, 593] on div "Change Status" at bounding box center [990, 602] width 127 height 18
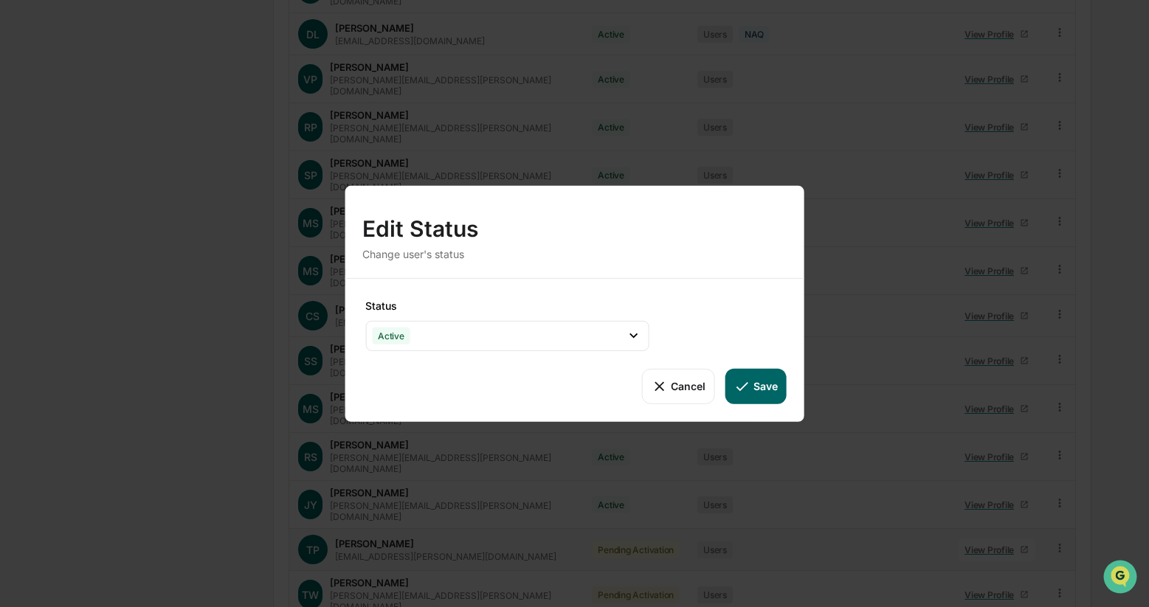
click at [758, 387] on button "Save" at bounding box center [755, 385] width 61 height 35
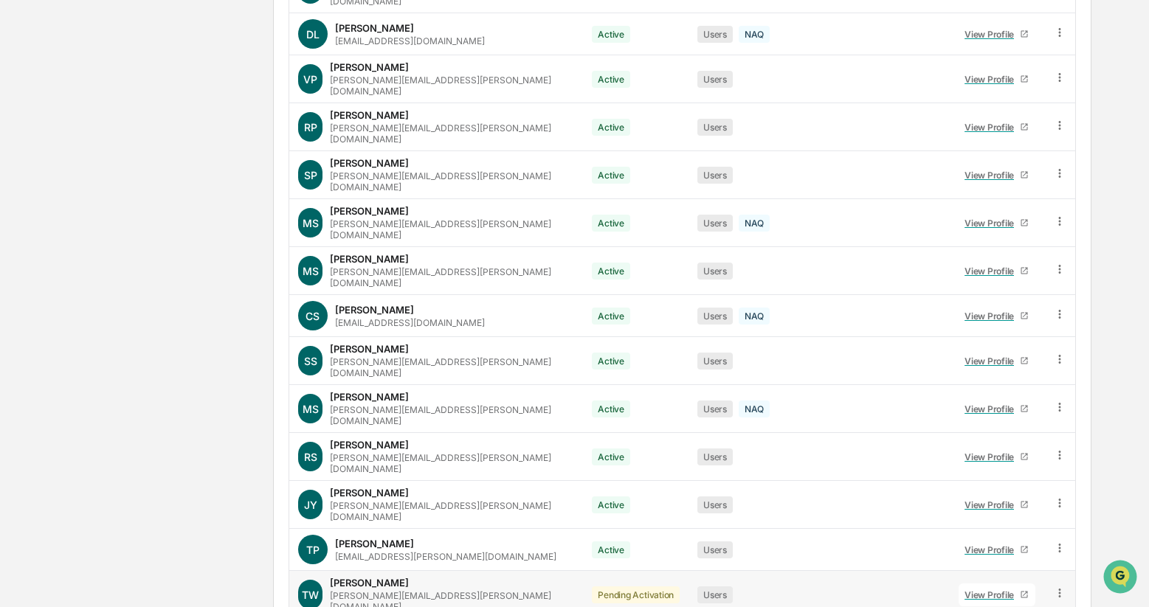
click at [1059, 587] on icon at bounding box center [1060, 594] width 14 height 14
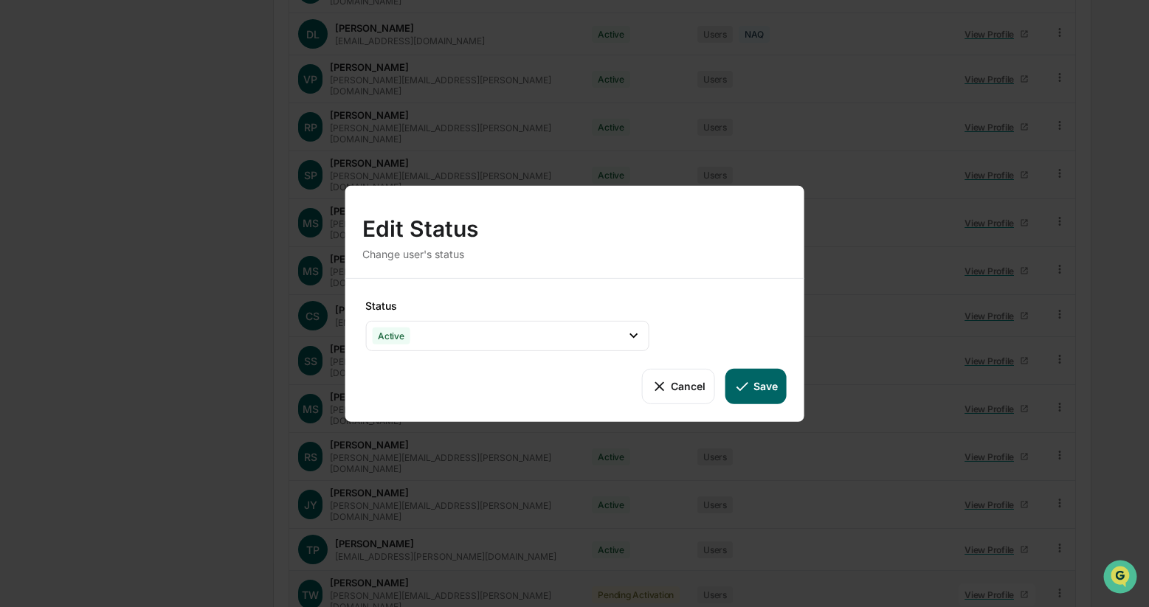
click at [752, 390] on button "Save" at bounding box center [755, 385] width 61 height 35
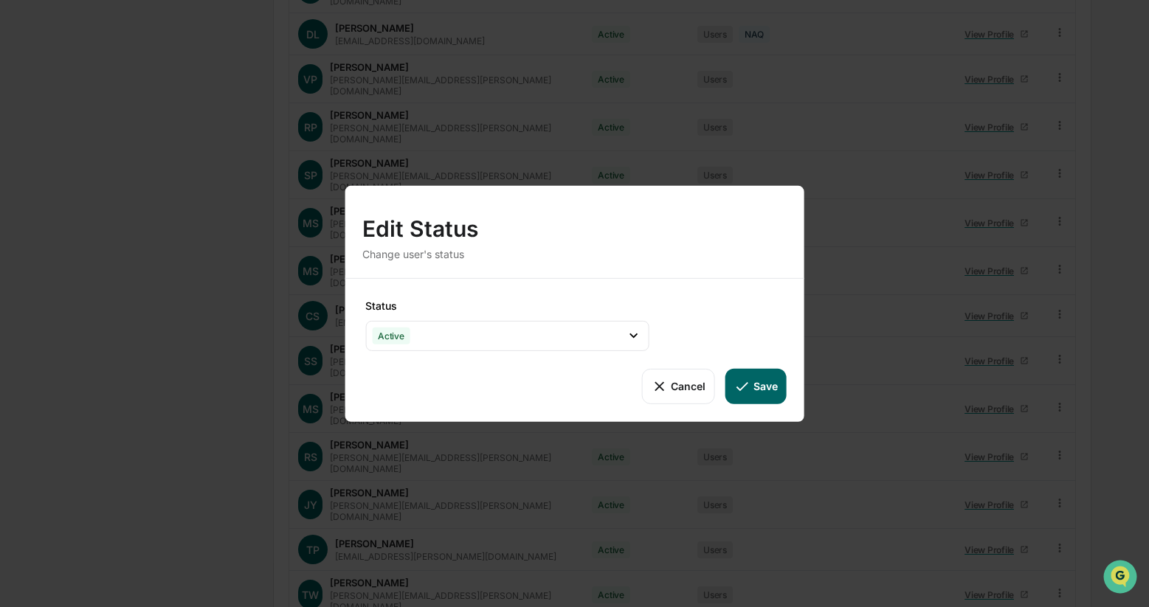
click at [753, 385] on button "Save" at bounding box center [755, 385] width 61 height 35
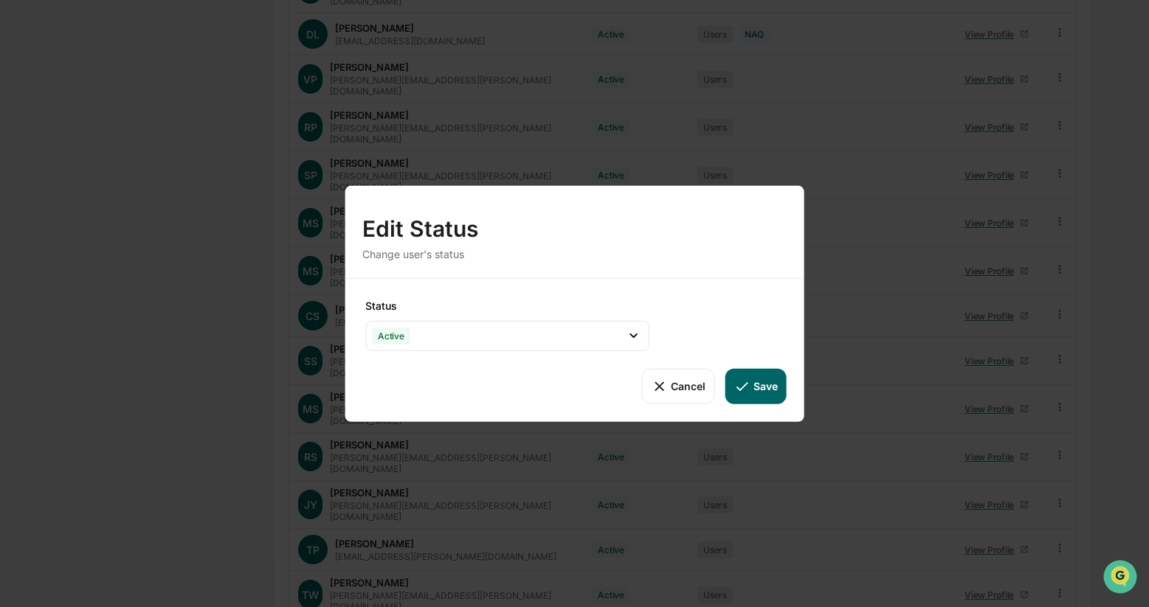
click at [761, 384] on button "Save" at bounding box center [755, 385] width 61 height 35
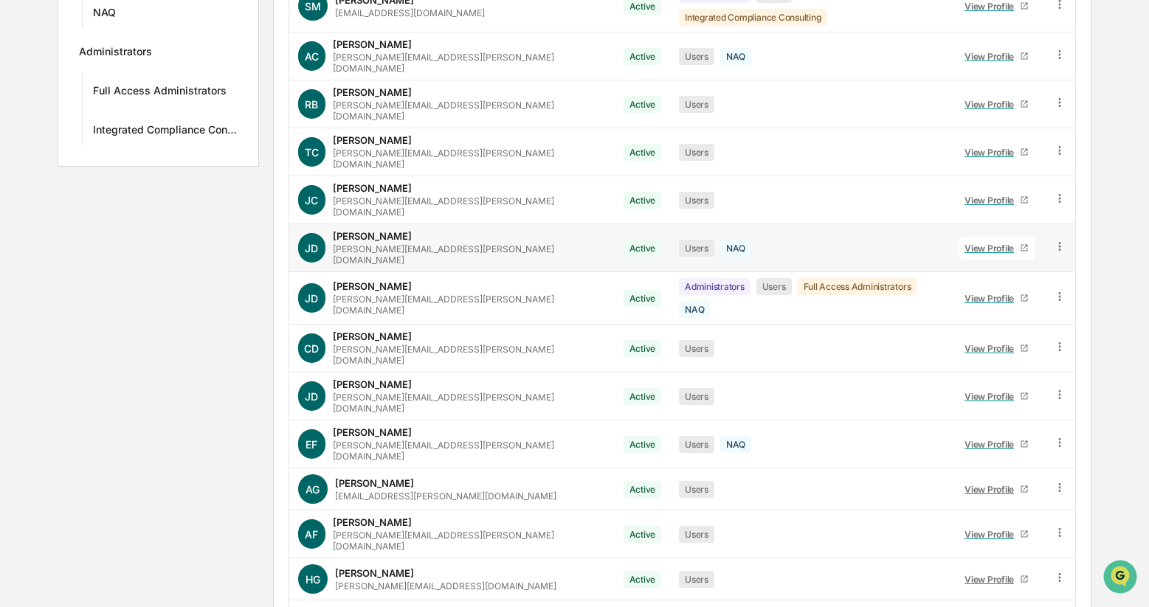
scroll to position [0, 0]
